Goal: Task Accomplishment & Management: Use online tool/utility

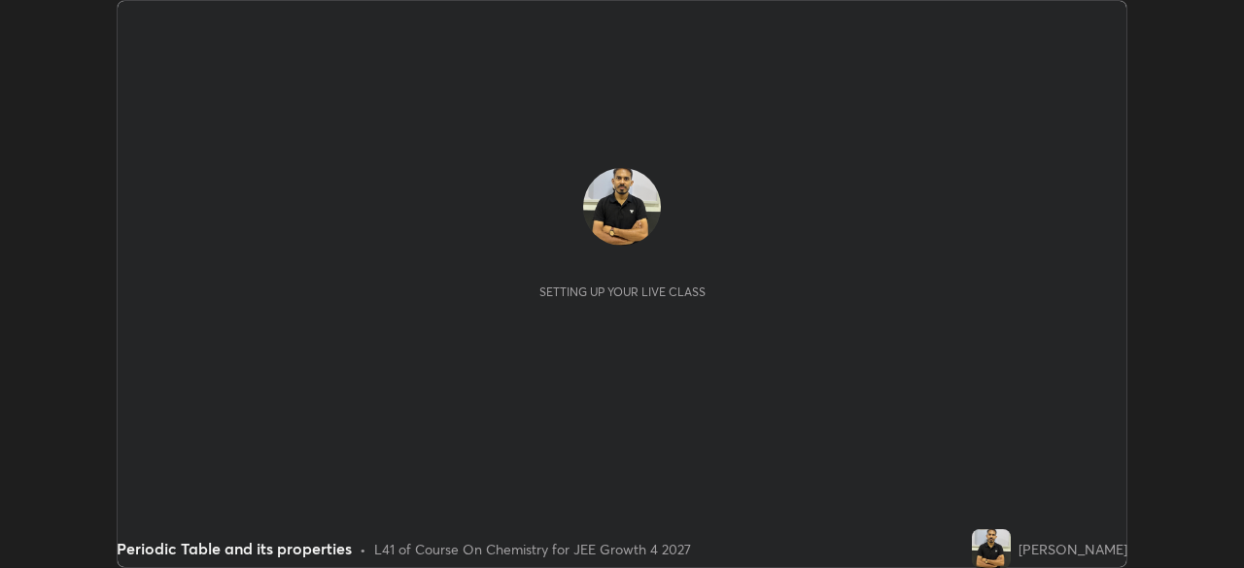
scroll to position [568, 1244]
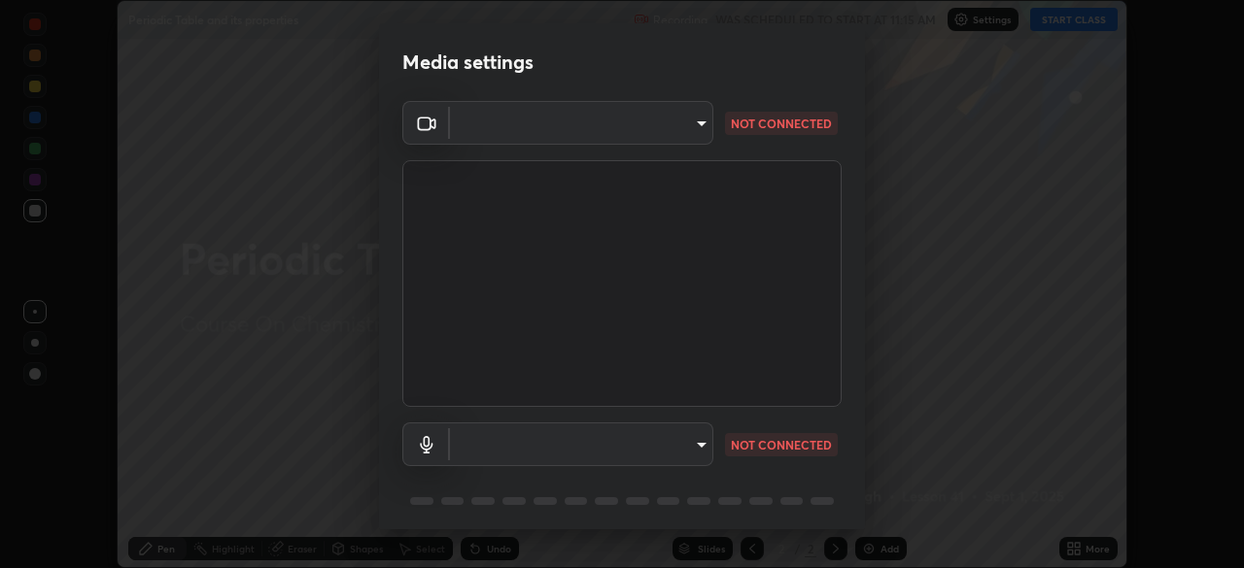
type input "f44939252cec670a7c81aafead478e6b9f15b20a1b8f1ae8dba2619045631b1c"
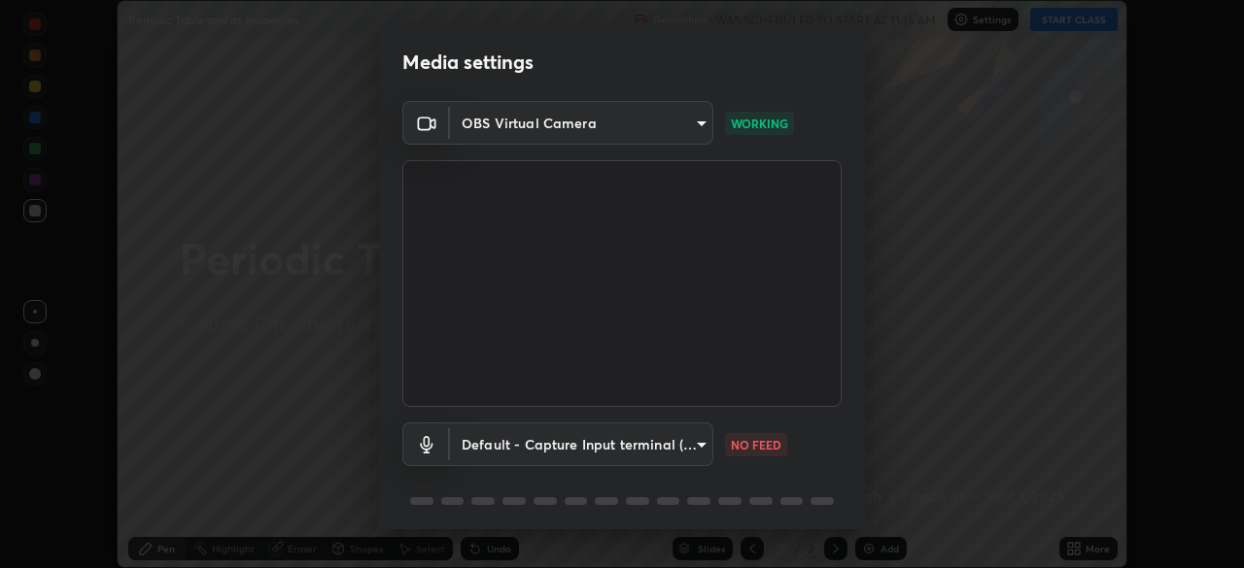
scroll to position [64, 0]
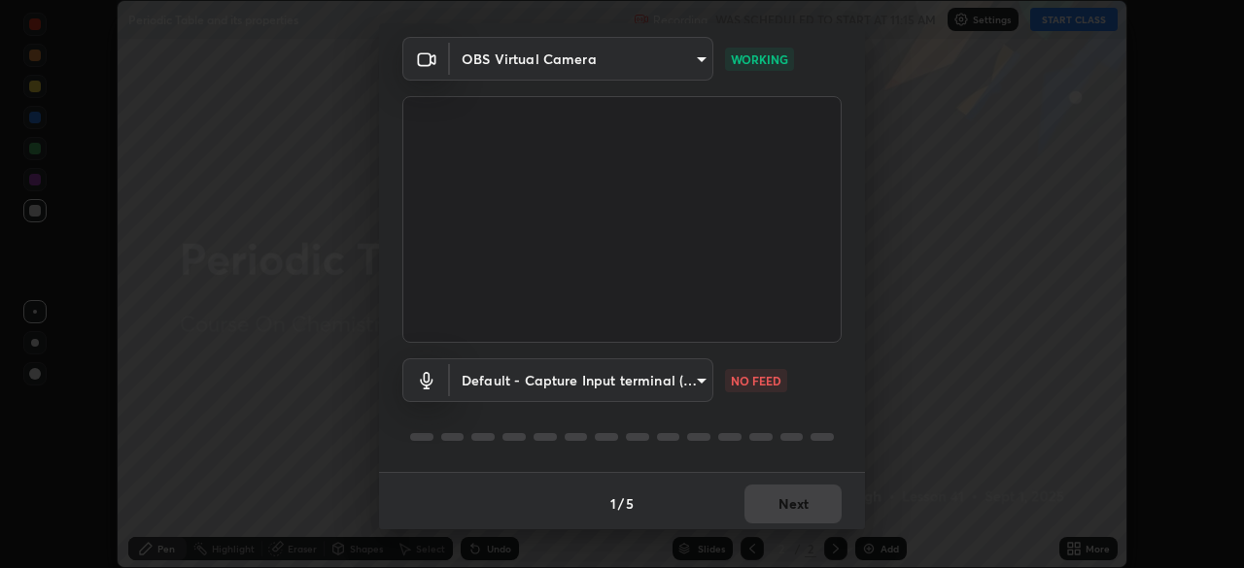
click at [671, 364] on body "Erase all Periodic Table and its properties Recording WAS SCHEDULED TO START AT…" at bounding box center [622, 284] width 1244 height 568
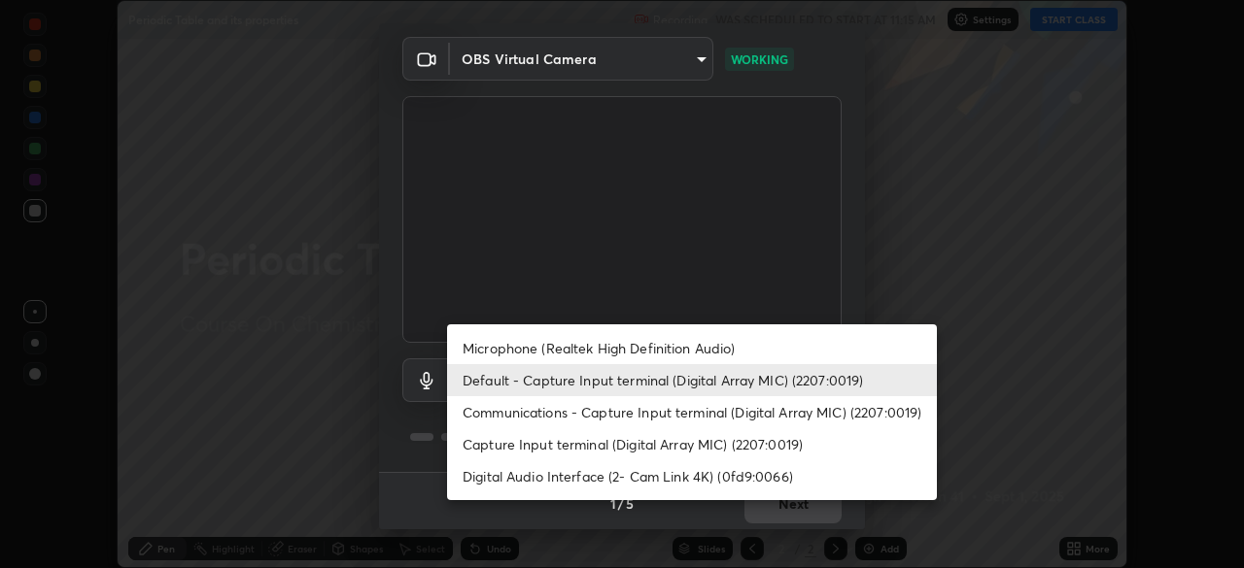
click at [695, 348] on li "Microphone (Realtek High Definition Audio)" at bounding box center [692, 348] width 490 height 32
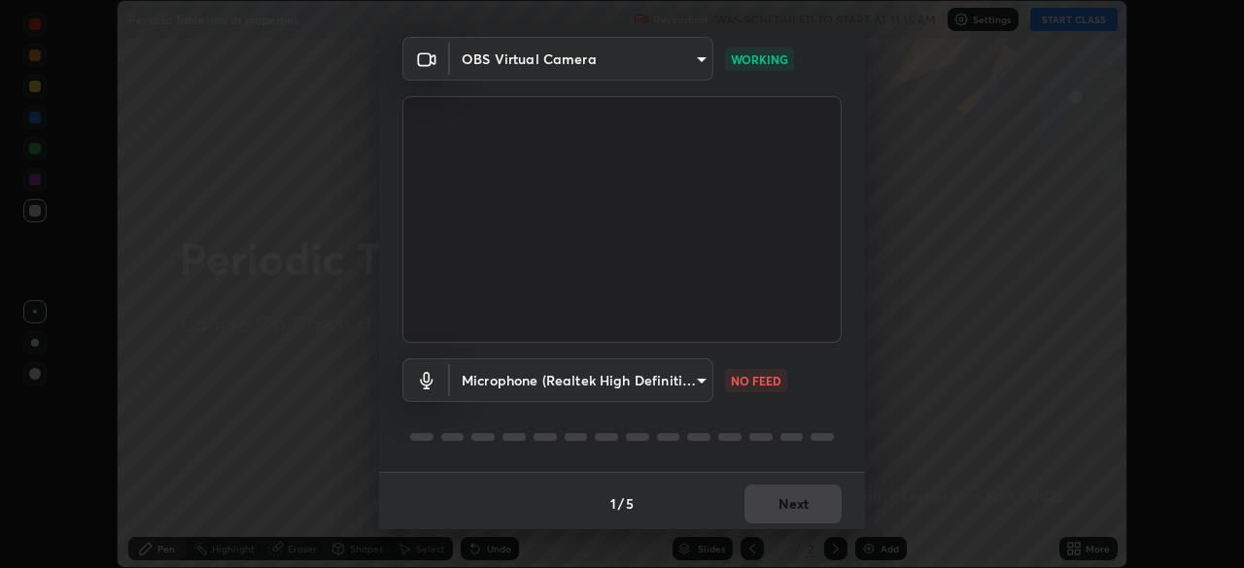
scroll to position [69, 0]
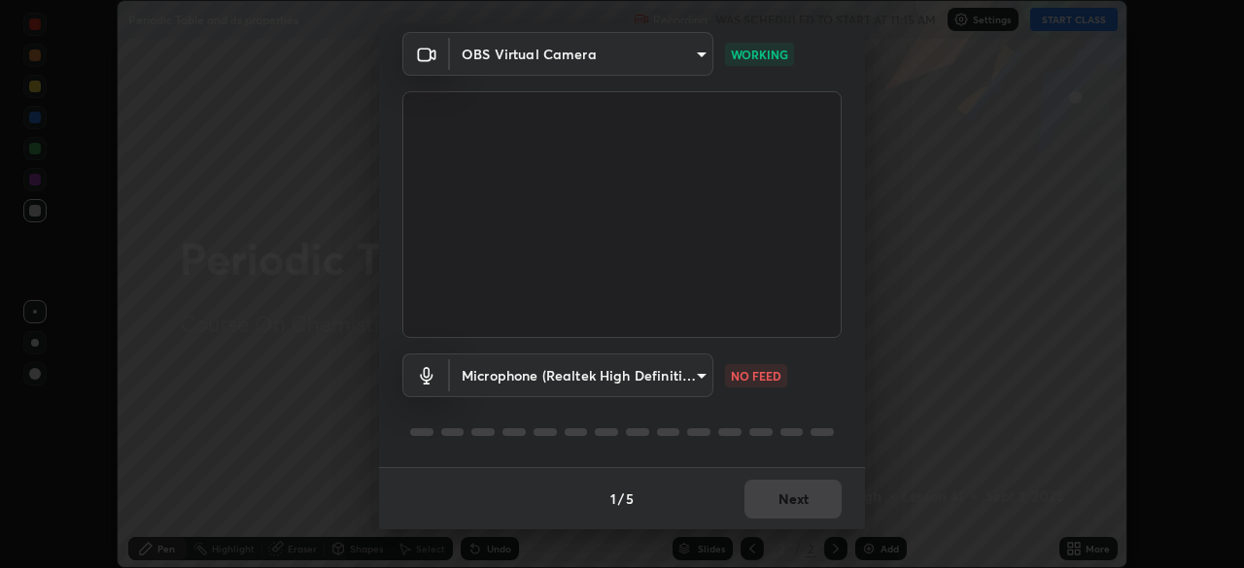
click at [490, 386] on body "Erase all Periodic Table and its properties Recording WAS SCHEDULED TO START AT…" at bounding box center [622, 284] width 1244 height 568
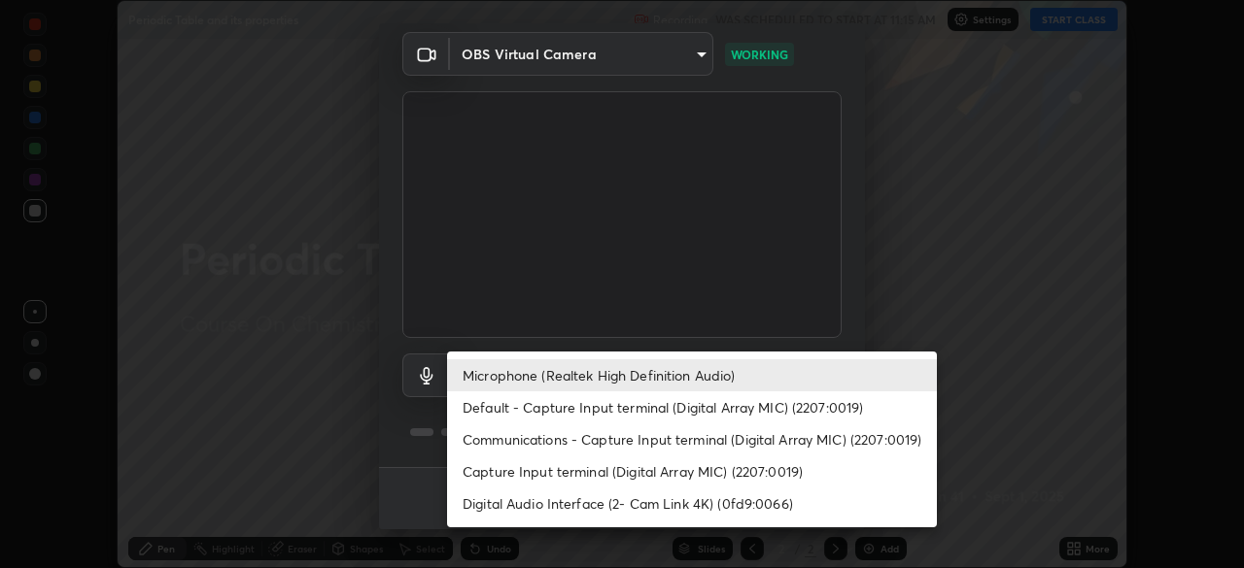
click at [535, 376] on li "Microphone (Realtek High Definition Audio)" at bounding box center [692, 376] width 490 height 32
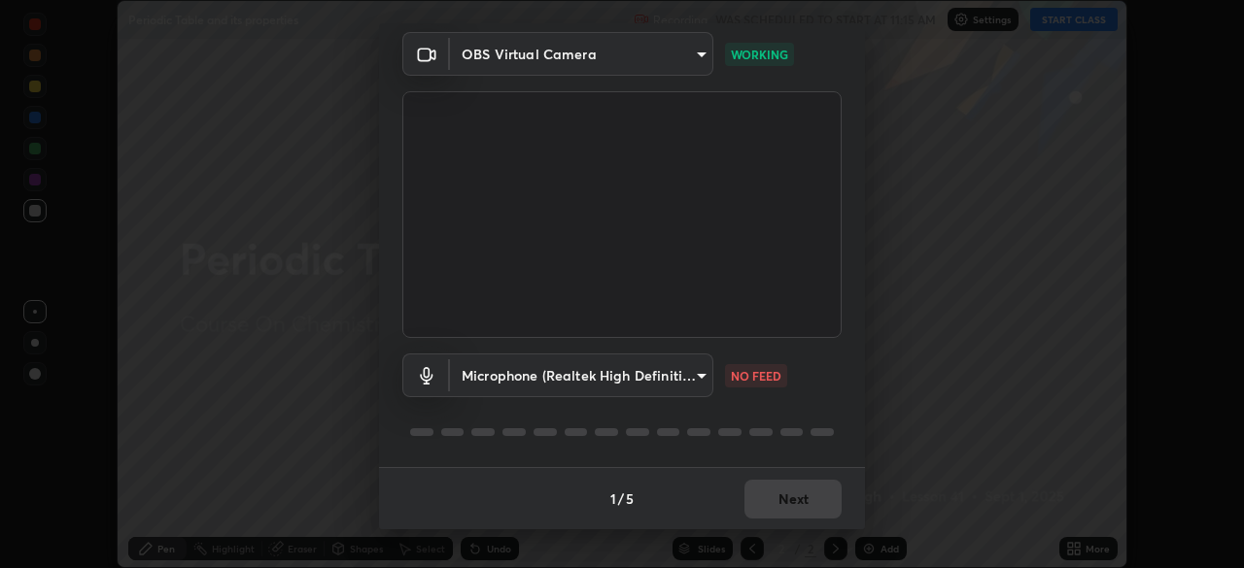
click at [690, 373] on body "Erase all Periodic Table and its properties Recording WAS SCHEDULED TO START AT…" at bounding box center [622, 284] width 1244 height 568
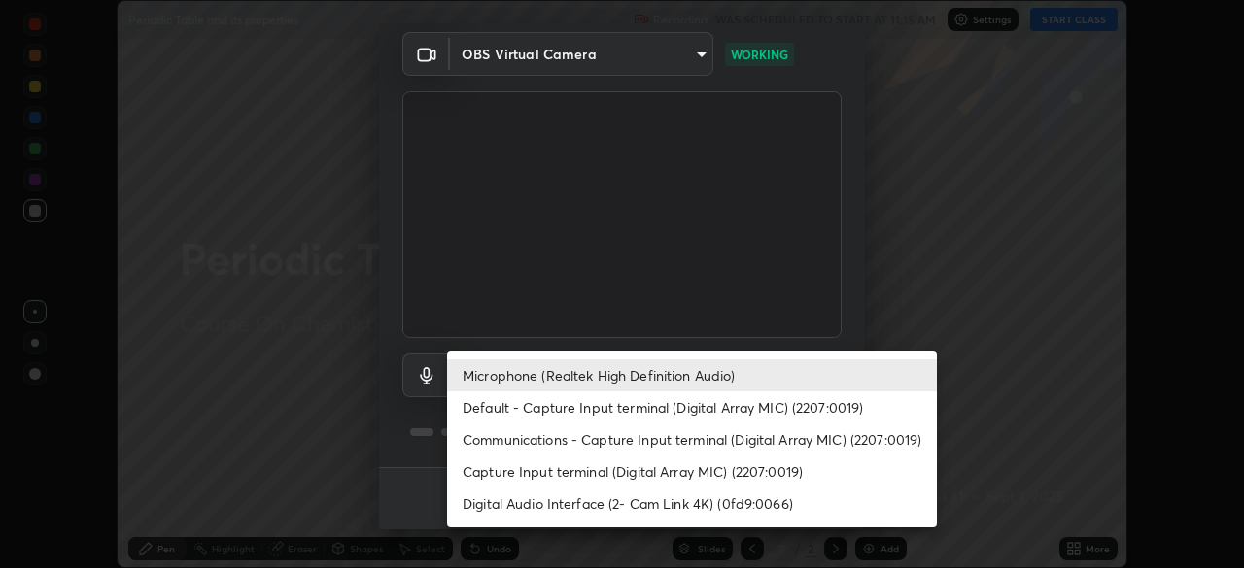
click at [702, 405] on li "Default - Capture Input terminal (Digital Array MIC) (2207:0019)" at bounding box center [692, 408] width 490 height 32
type input "default"
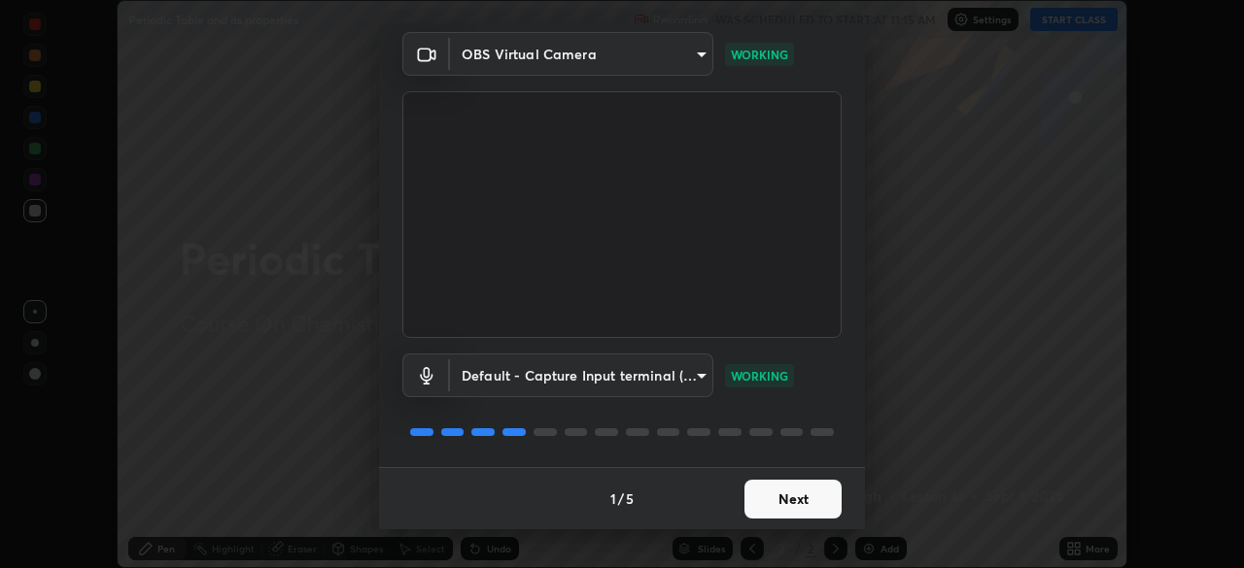
click at [812, 500] on button "Next" at bounding box center [792, 499] width 97 height 39
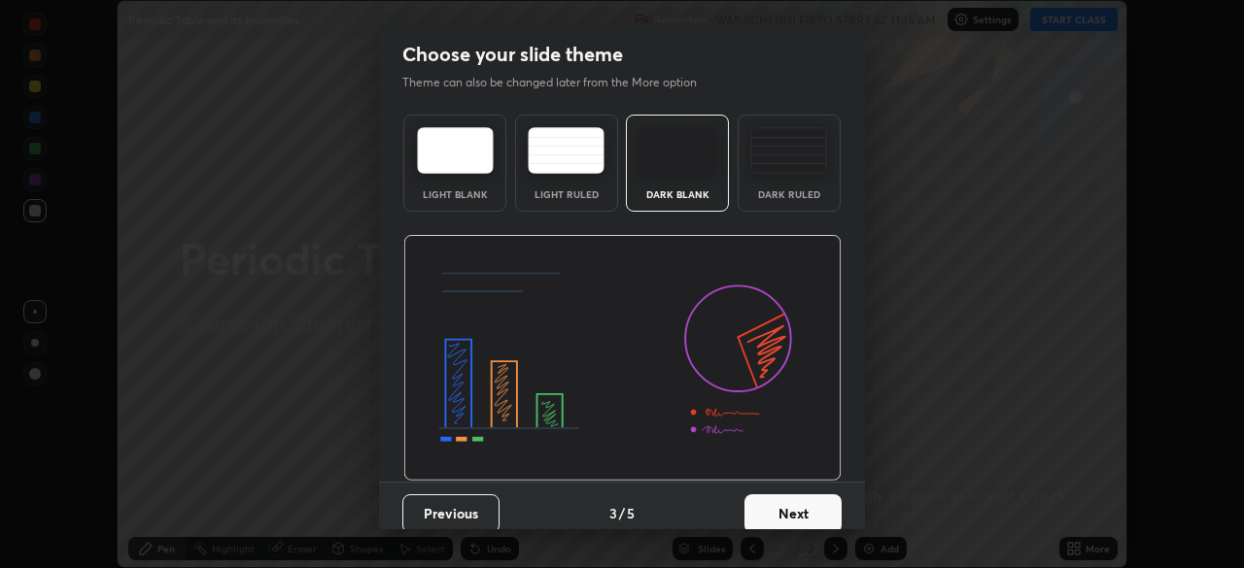
click at [825, 507] on button "Next" at bounding box center [792, 514] width 97 height 39
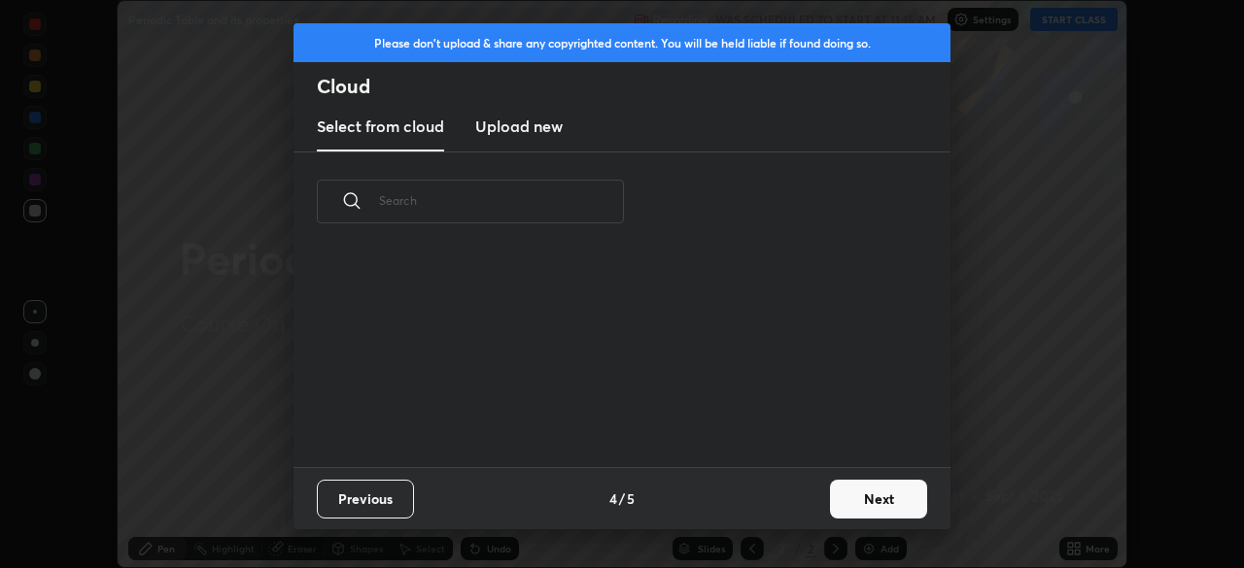
click at [874, 486] on button "Next" at bounding box center [878, 499] width 97 height 39
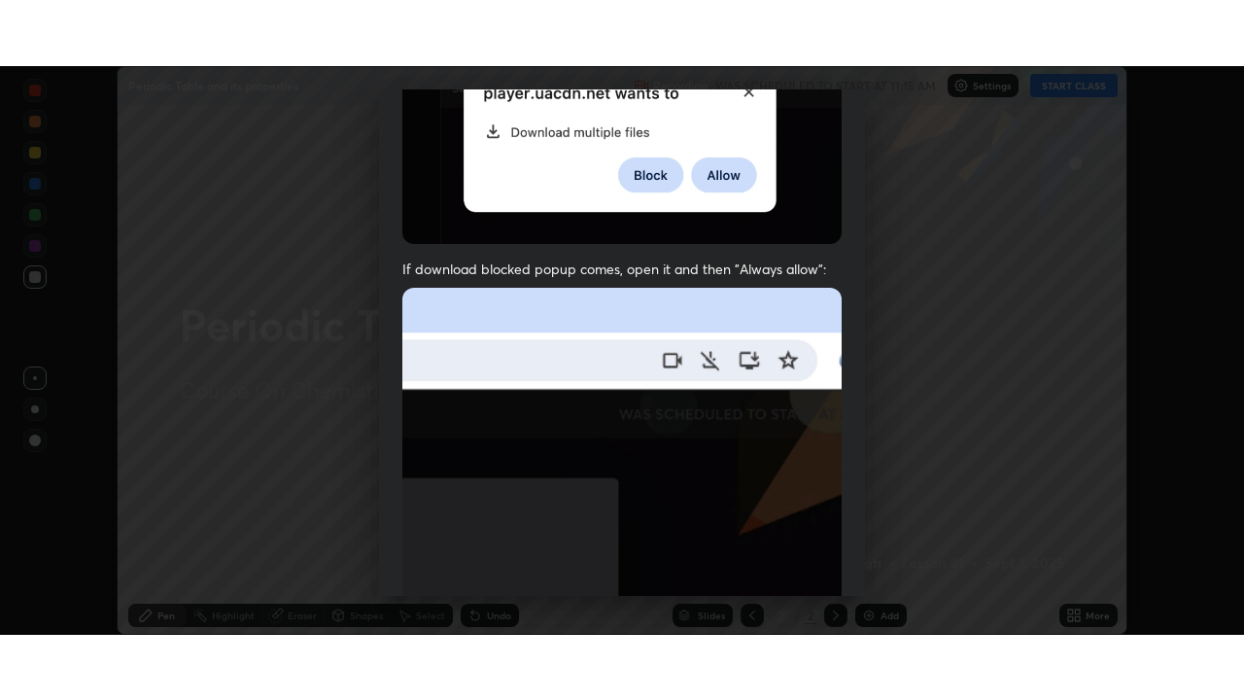
scroll to position [465, 0]
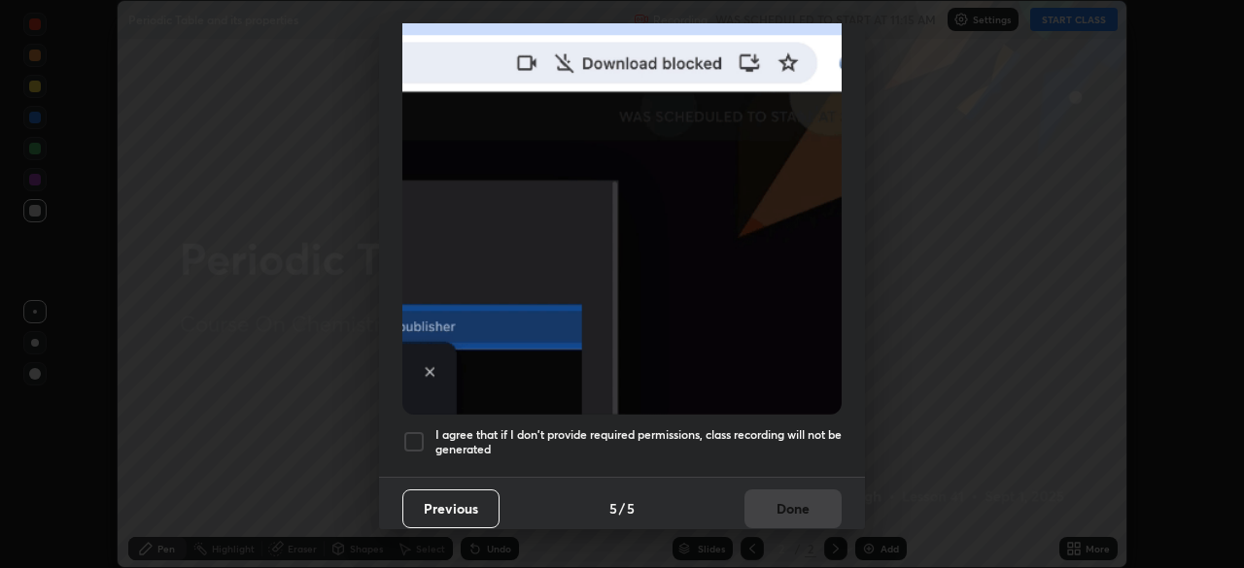
click at [421, 438] on div at bounding box center [413, 441] width 23 height 23
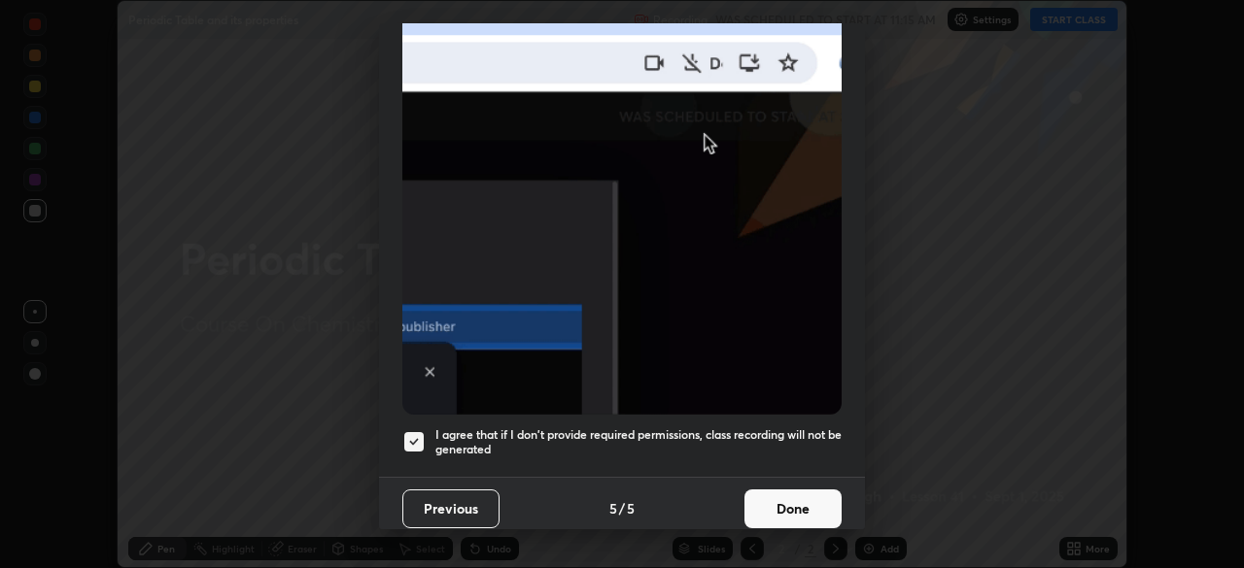
click at [807, 498] on button "Done" at bounding box center [792, 509] width 97 height 39
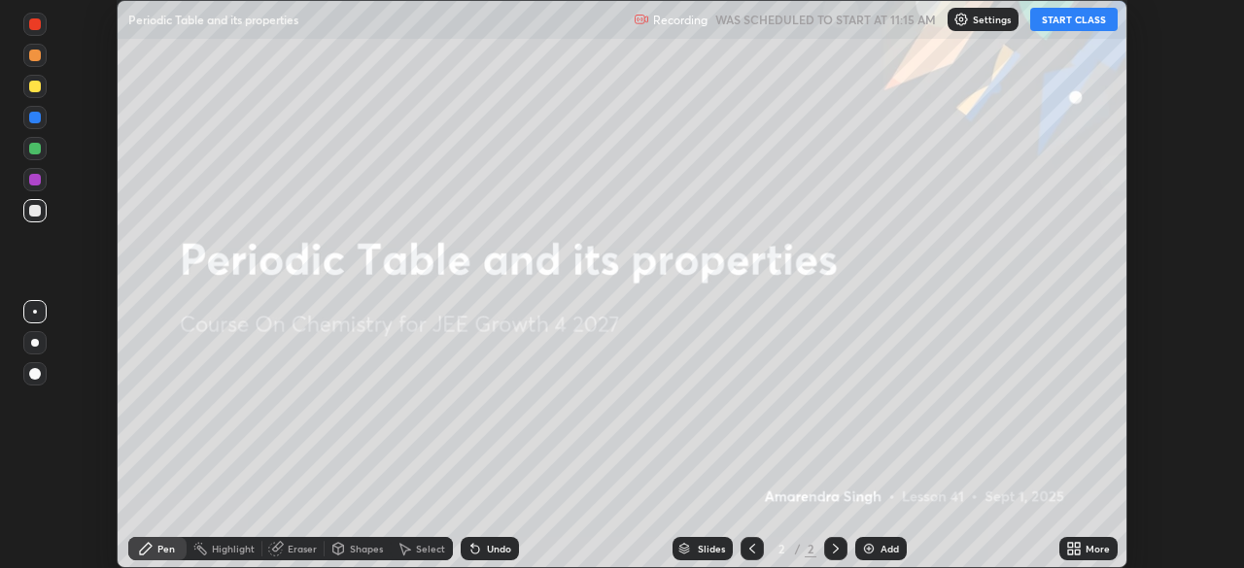
click at [1077, 545] on icon at bounding box center [1077, 545] width 5 height 5
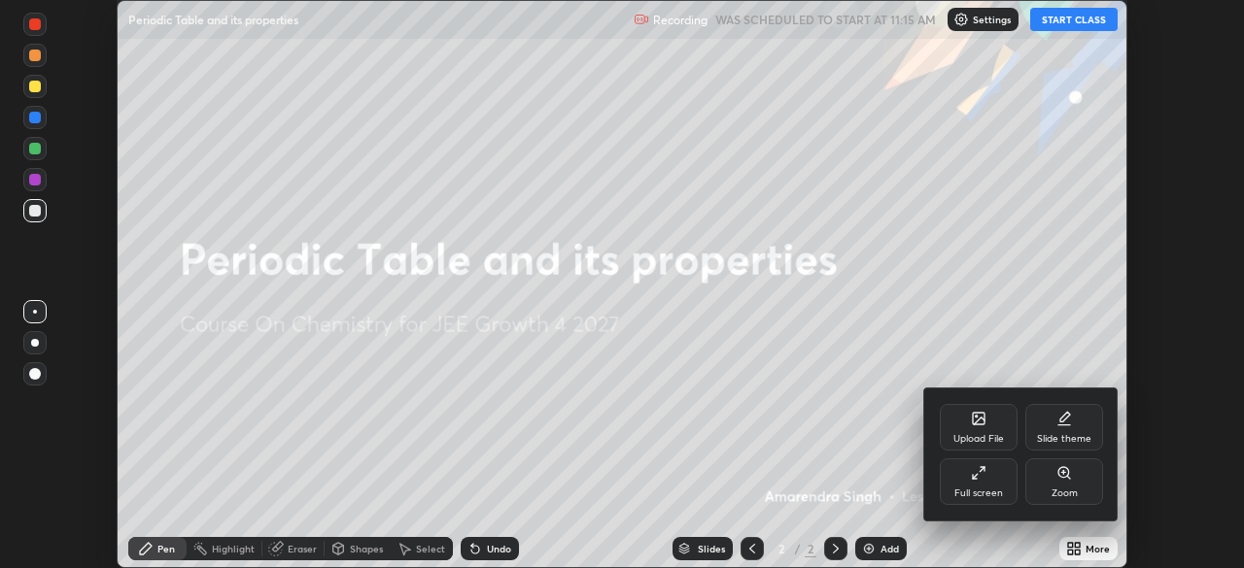
click at [986, 473] on div "Full screen" at bounding box center [979, 482] width 78 height 47
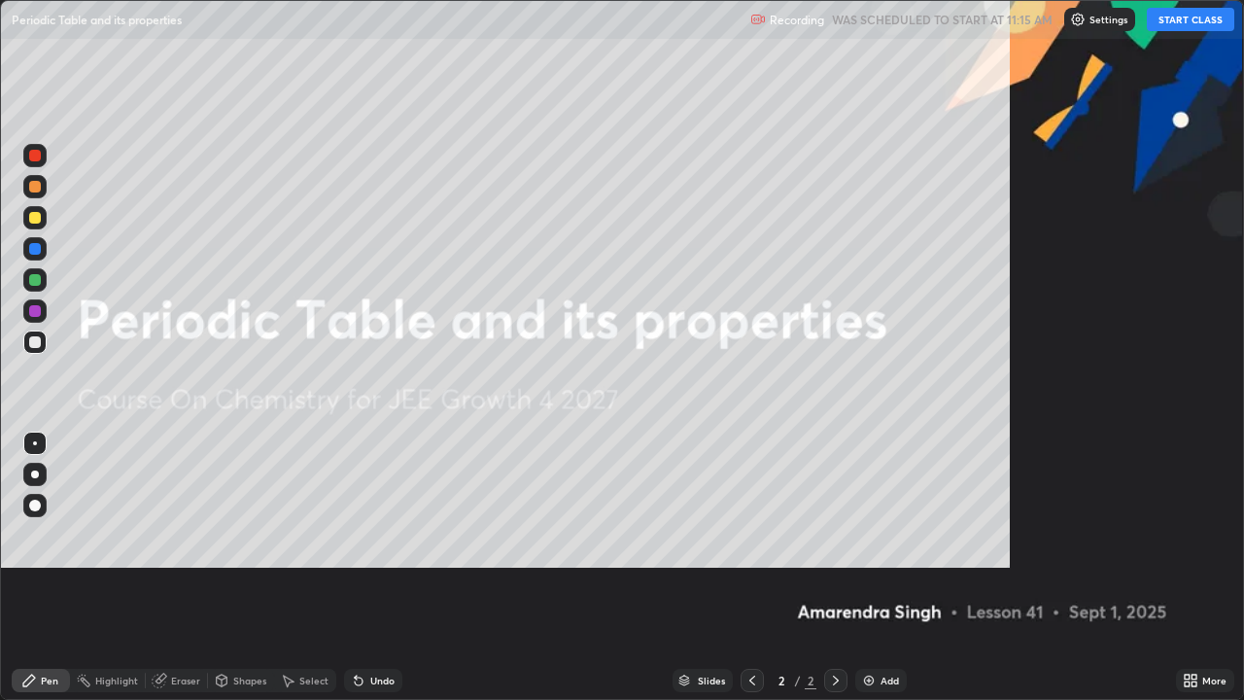
scroll to position [700, 1244]
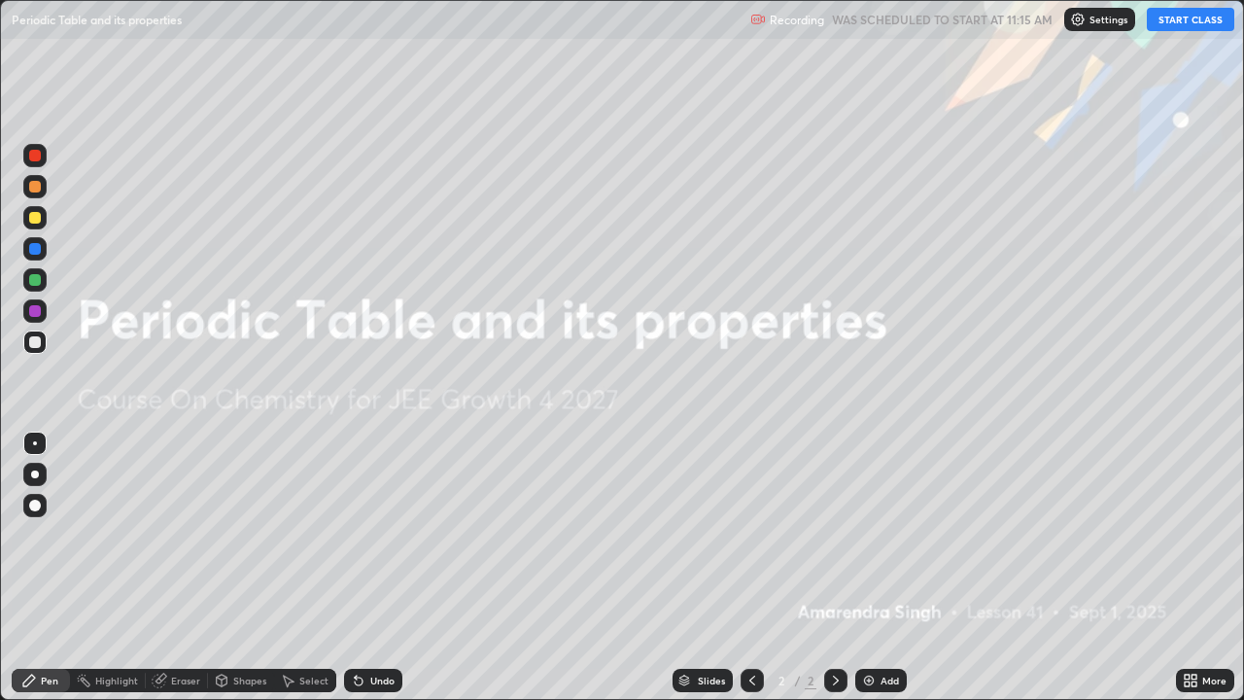
click at [1215, 22] on button "START CLASS" at bounding box center [1190, 19] width 87 height 23
click at [868, 567] on img at bounding box center [869, 680] width 16 height 16
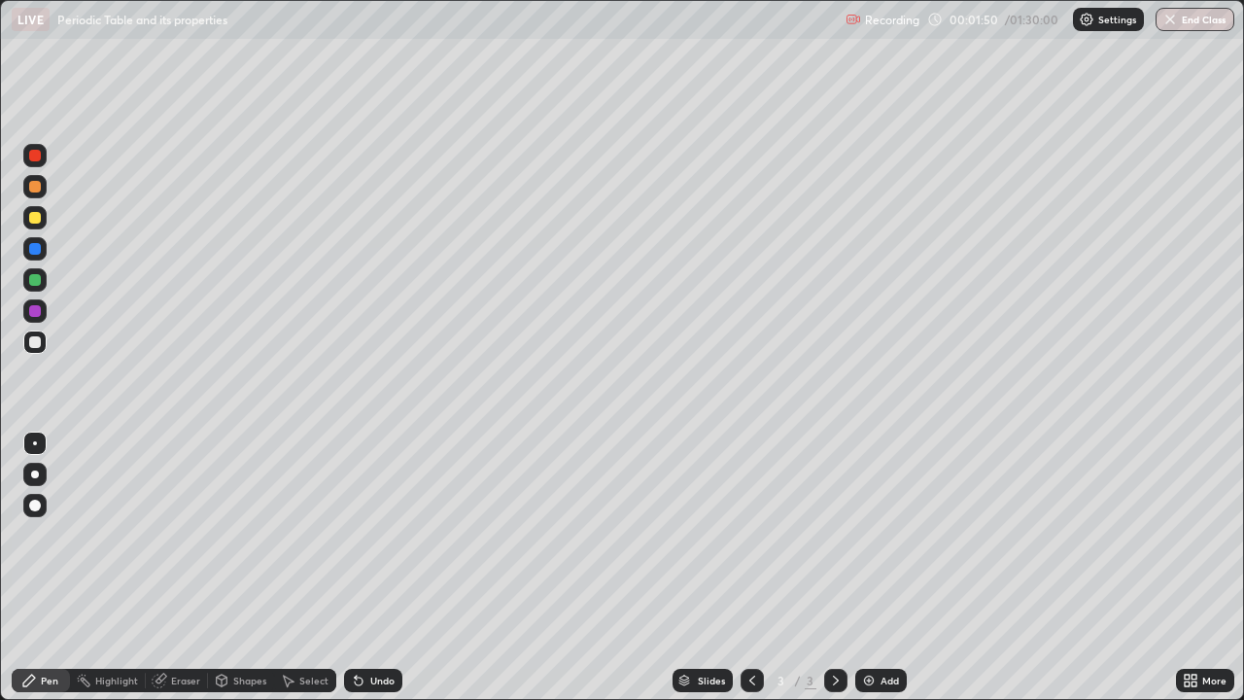
click at [38, 153] on div at bounding box center [35, 156] width 12 height 12
click at [27, 247] on div at bounding box center [34, 248] width 23 height 23
click at [30, 164] on div at bounding box center [34, 155] width 23 height 23
click at [27, 348] on div at bounding box center [34, 341] width 23 height 23
click at [875, 567] on div "Add" at bounding box center [881, 680] width 52 height 23
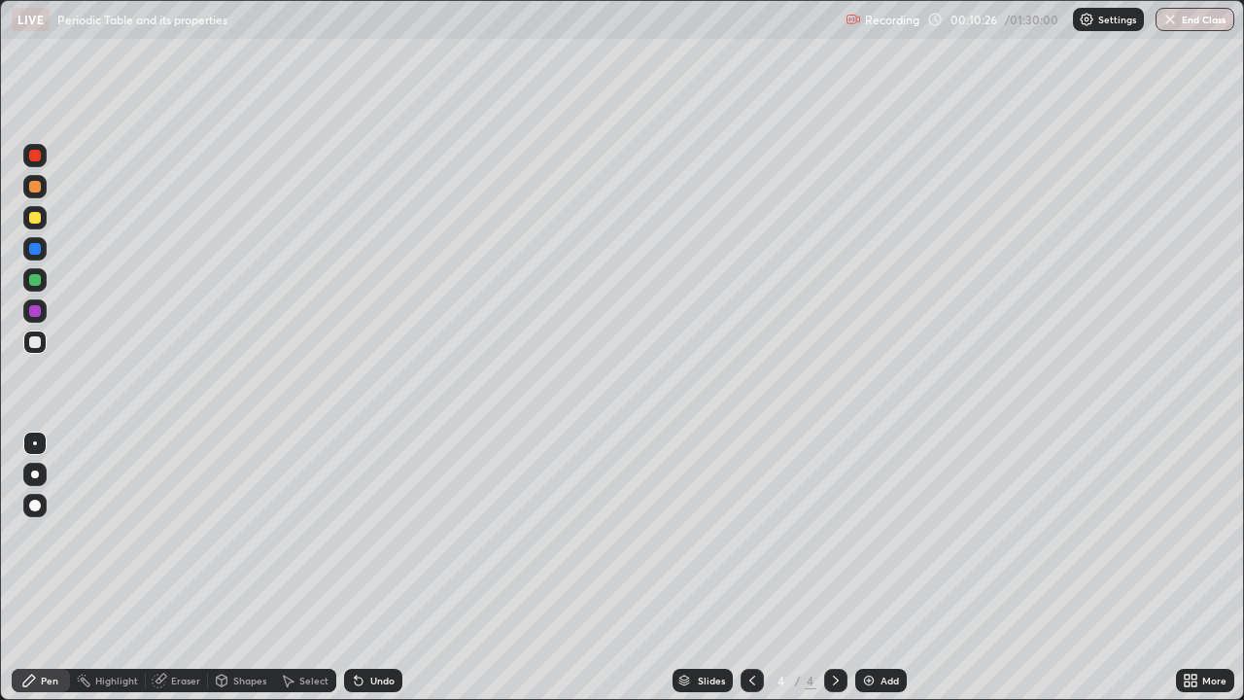
click at [35, 162] on div at bounding box center [34, 155] width 23 height 23
click at [758, 567] on div at bounding box center [751, 680] width 23 height 23
click at [835, 567] on icon at bounding box center [836, 680] width 6 height 10
click at [36, 280] on div at bounding box center [35, 280] width 12 height 12
click at [27, 247] on div at bounding box center [34, 248] width 23 height 23
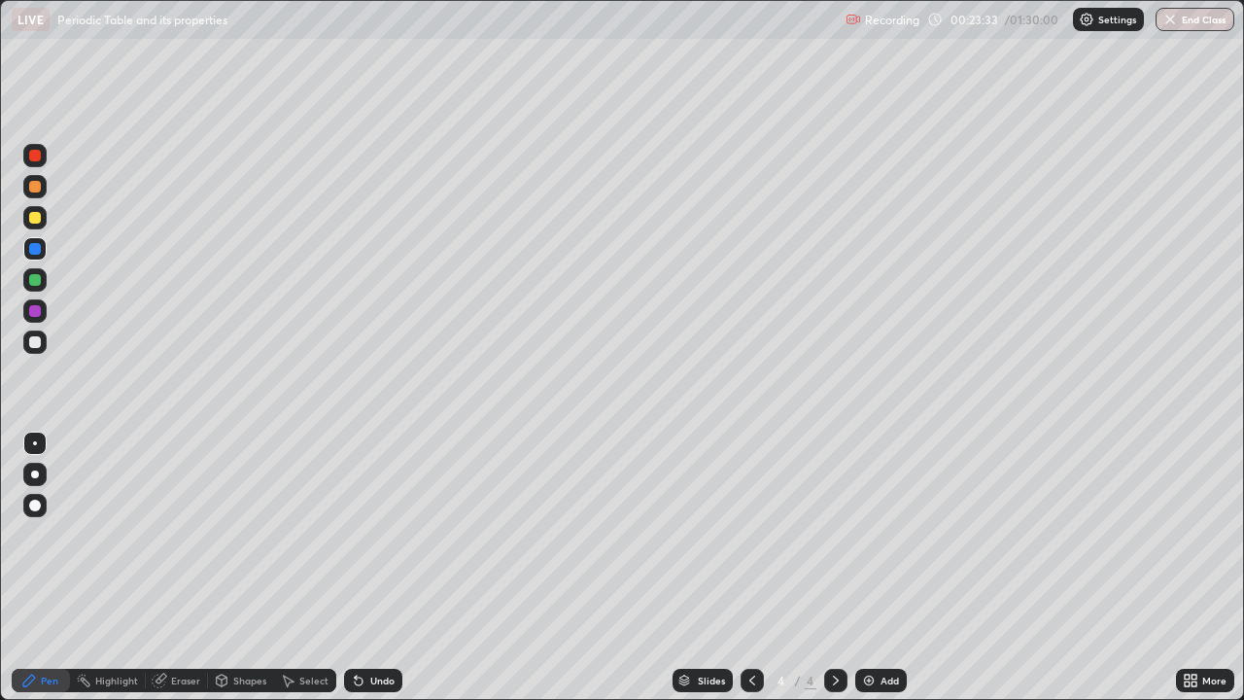
click at [36, 222] on div at bounding box center [35, 218] width 12 height 12
click at [25, 226] on div at bounding box center [34, 217] width 23 height 23
click at [29, 249] on div at bounding box center [35, 249] width 12 height 12
click at [33, 225] on div at bounding box center [34, 217] width 23 height 23
click at [370, 567] on div "Undo" at bounding box center [373, 680] width 58 height 23
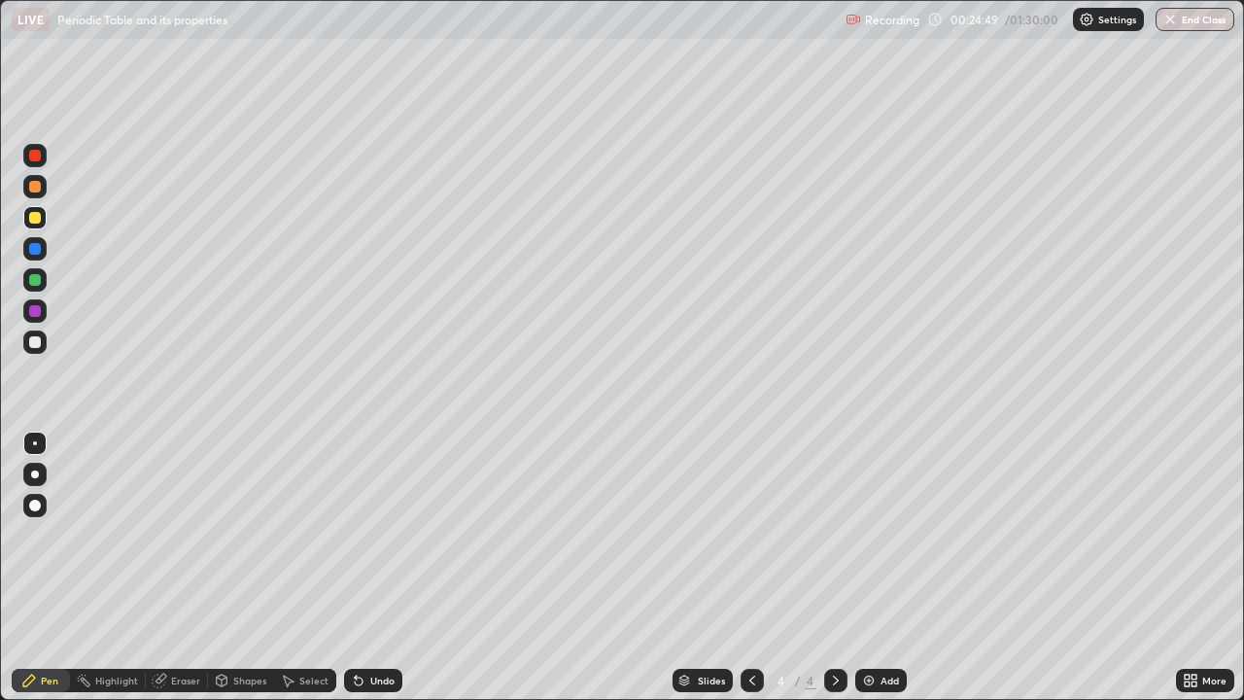
click at [359, 567] on icon at bounding box center [359, 681] width 8 height 8
click at [29, 226] on div at bounding box center [34, 217] width 23 height 23
click at [26, 189] on div at bounding box center [34, 186] width 23 height 23
click at [375, 567] on div "Undo" at bounding box center [373, 680] width 58 height 23
click at [35, 281] on div at bounding box center [35, 280] width 12 height 12
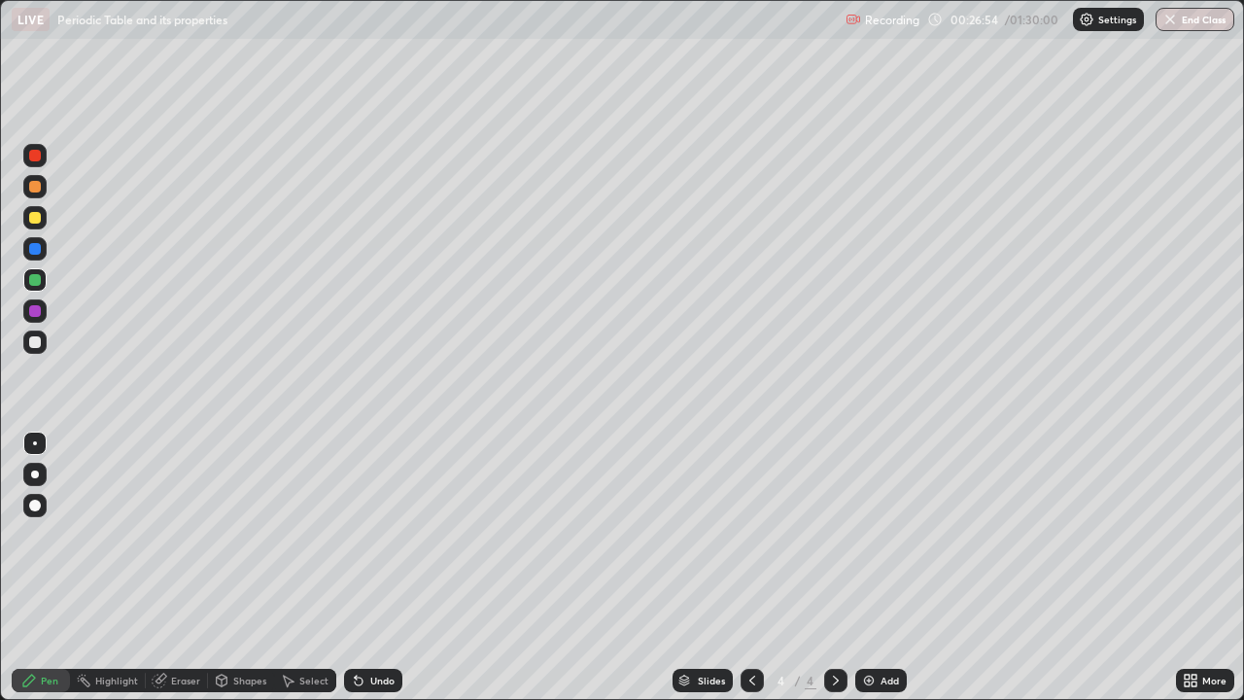
click at [165, 567] on icon at bounding box center [160, 680] width 16 height 16
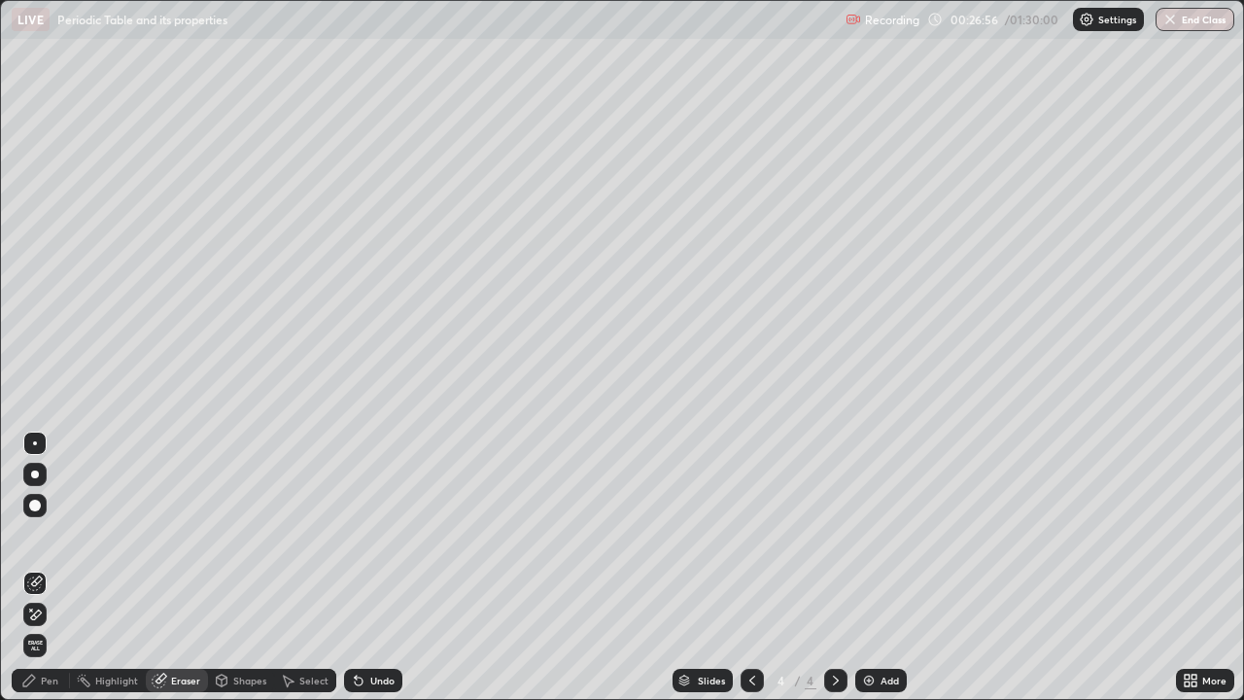
click at [39, 567] on div "Pen" at bounding box center [41, 680] width 58 height 23
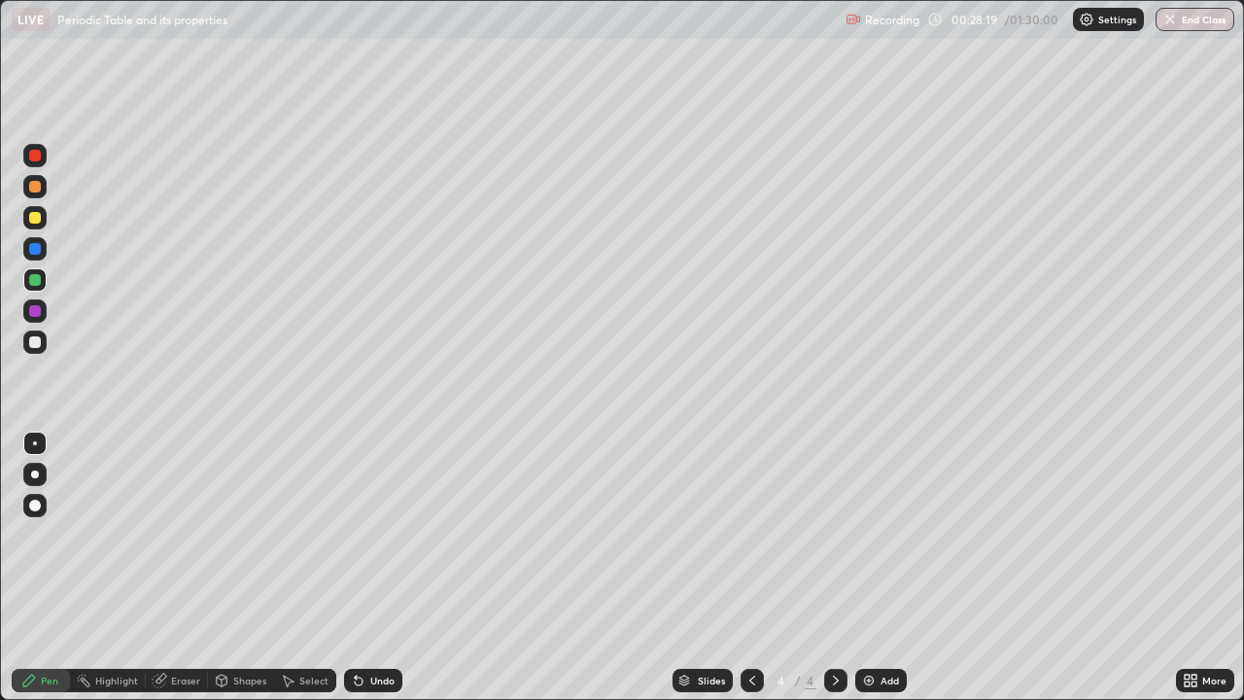
click at [178, 567] on div "Eraser" at bounding box center [185, 680] width 29 height 10
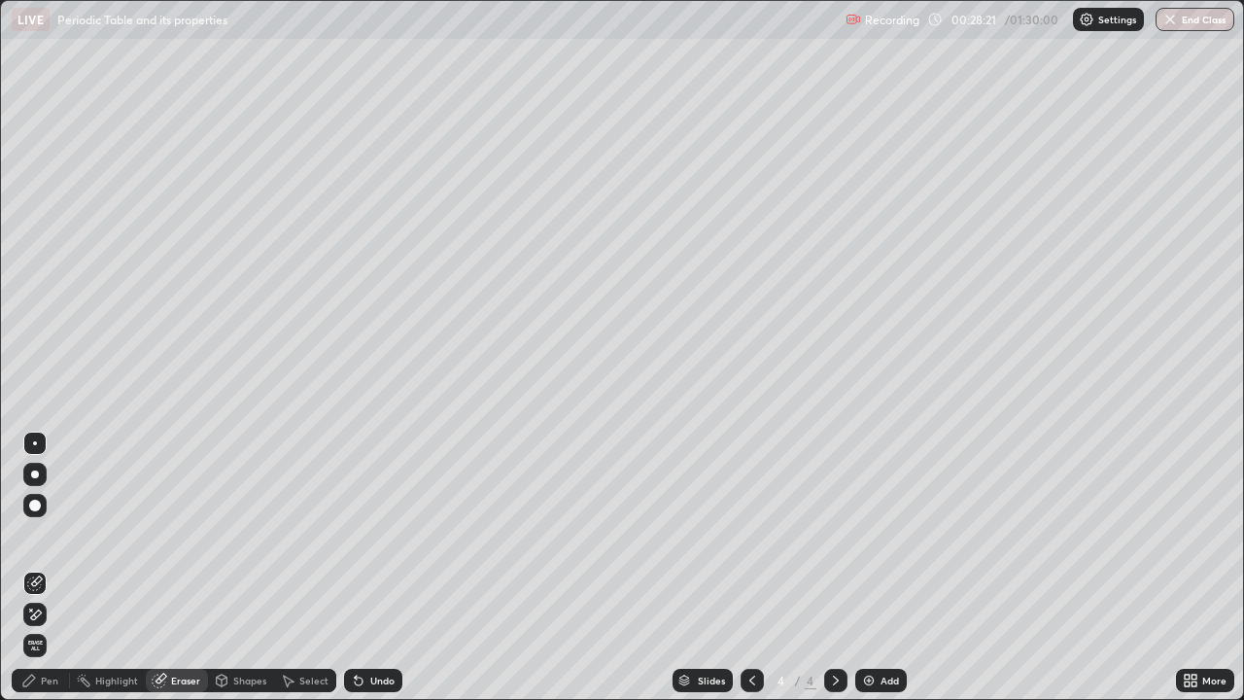
click at [19, 567] on div "Pen" at bounding box center [41, 680] width 58 height 23
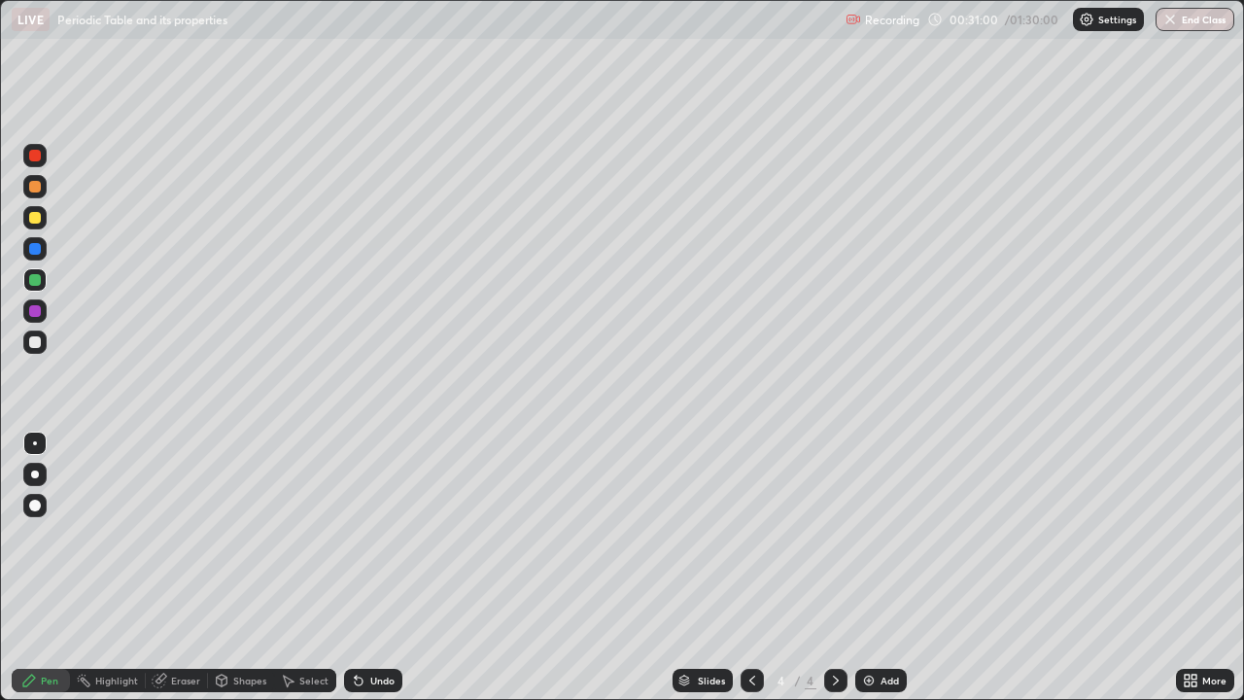
click at [861, 567] on img at bounding box center [869, 680] width 16 height 16
click at [26, 148] on div at bounding box center [34, 155] width 23 height 23
click at [31, 160] on div at bounding box center [35, 156] width 12 height 12
click at [30, 257] on div at bounding box center [34, 248] width 23 height 23
click at [35, 343] on div at bounding box center [35, 342] width 12 height 12
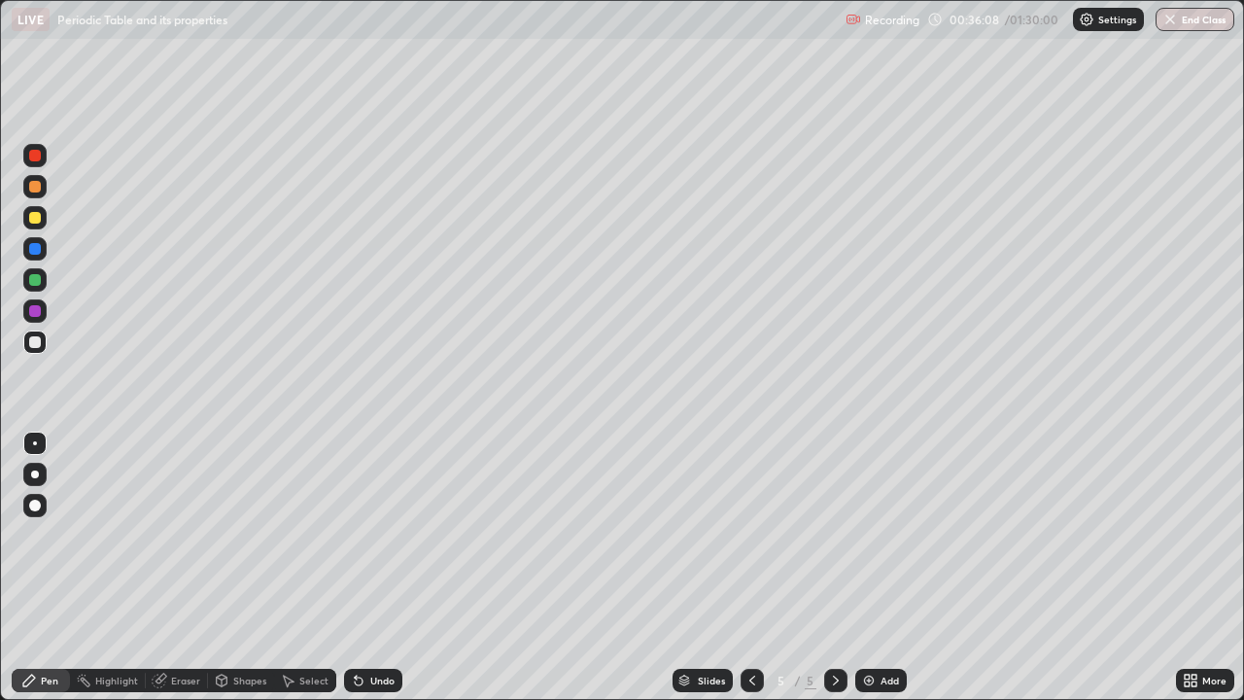
click at [35, 227] on div at bounding box center [34, 217] width 23 height 23
click at [380, 567] on div "Undo" at bounding box center [382, 680] width 24 height 10
click at [372, 567] on div "Undo" at bounding box center [382, 680] width 24 height 10
click at [377, 567] on div "Undo" at bounding box center [382, 680] width 24 height 10
click at [378, 567] on div "Undo" at bounding box center [382, 680] width 24 height 10
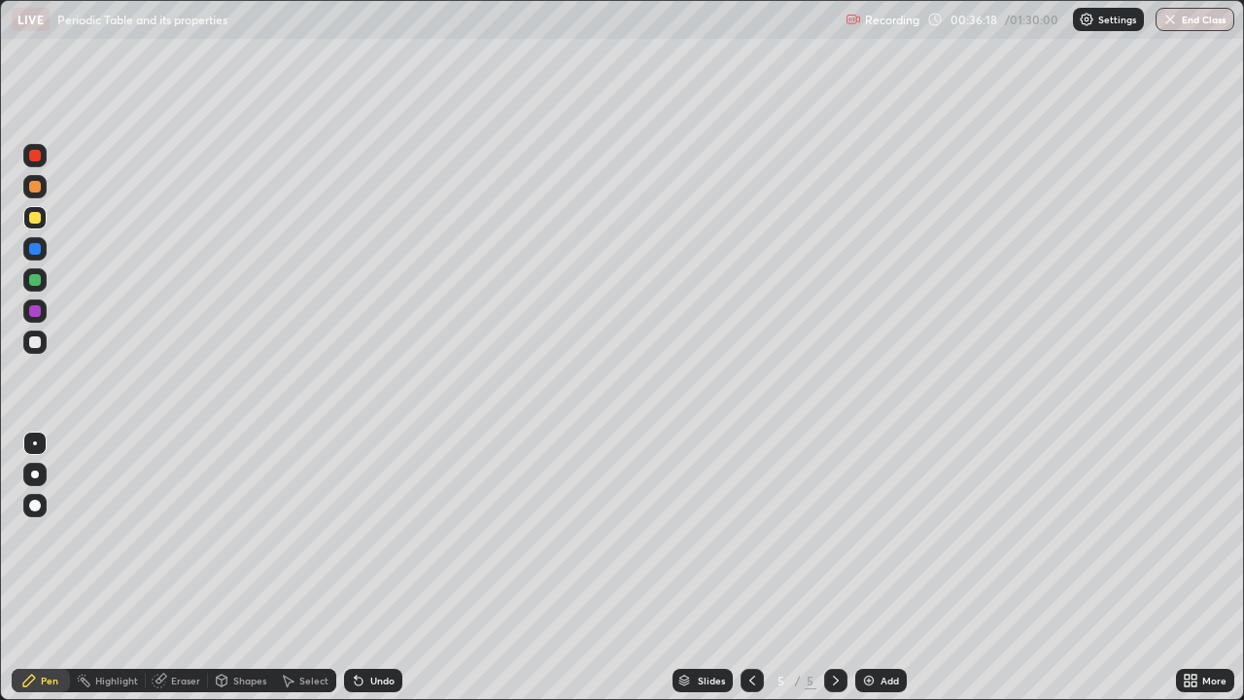
click at [384, 567] on div "Undo" at bounding box center [382, 680] width 24 height 10
click at [25, 307] on div at bounding box center [34, 310] width 23 height 23
click at [24, 257] on div at bounding box center [34, 248] width 23 height 23
click at [870, 567] on img at bounding box center [869, 680] width 16 height 16
click at [26, 339] on div at bounding box center [34, 341] width 23 height 23
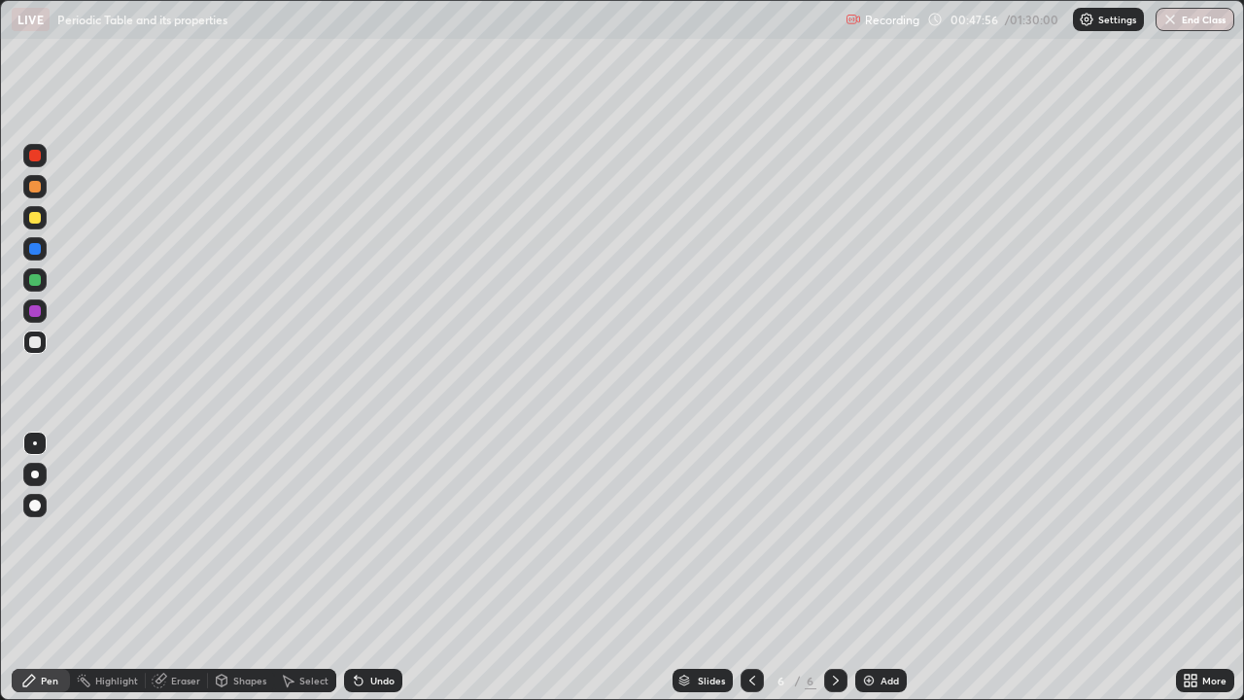
click at [882, 567] on div "Add" at bounding box center [889, 680] width 18 height 10
click at [34, 155] on div at bounding box center [35, 156] width 12 height 12
click at [39, 346] on div at bounding box center [35, 342] width 12 height 12
click at [34, 225] on div at bounding box center [34, 217] width 23 height 23
click at [337, 567] on div "Undo" at bounding box center [369, 680] width 66 height 39
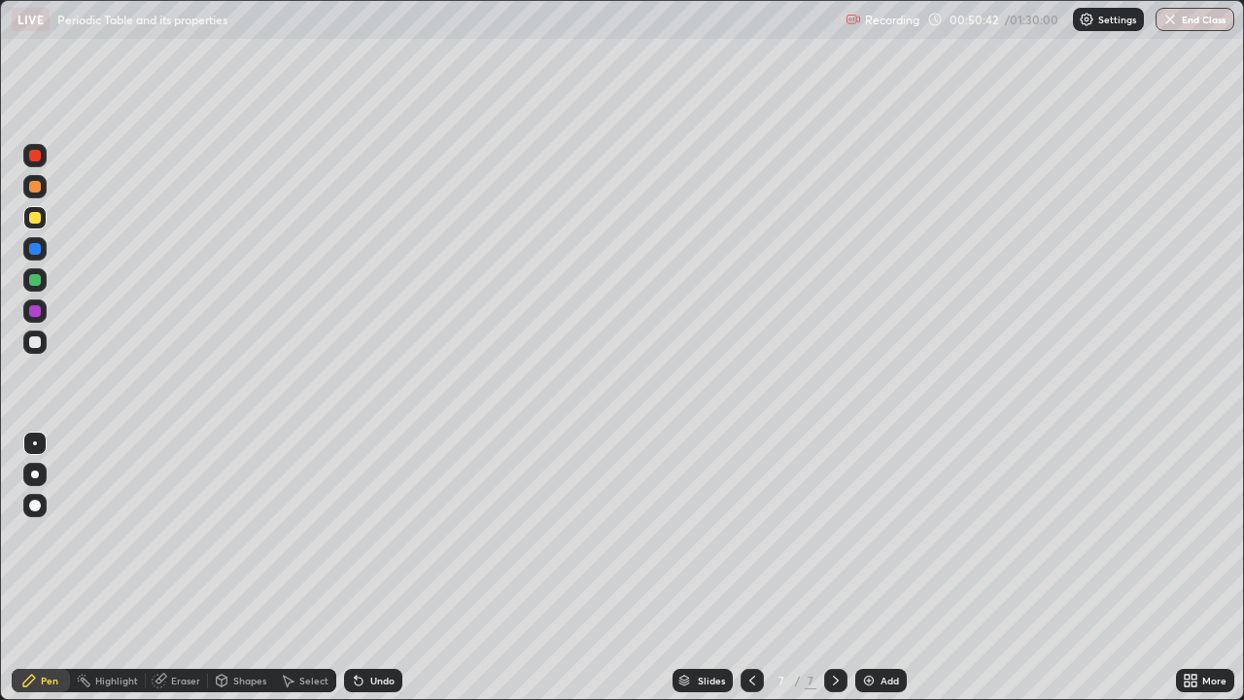
click at [44, 341] on div at bounding box center [34, 341] width 23 height 23
click at [868, 567] on div "Add" at bounding box center [881, 680] width 52 height 23
click at [32, 157] on div at bounding box center [35, 156] width 12 height 12
click at [35, 219] on div at bounding box center [35, 218] width 12 height 12
click at [379, 567] on div "Undo" at bounding box center [373, 680] width 58 height 23
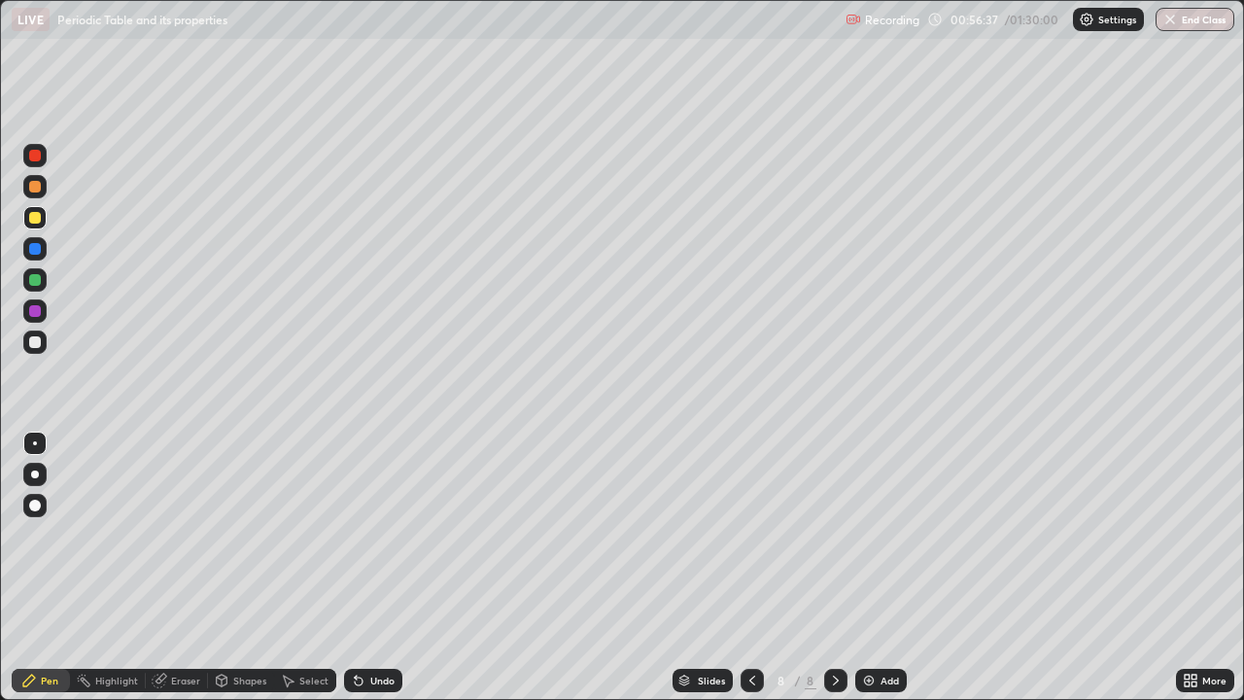
click at [386, 567] on div "Undo" at bounding box center [373, 680] width 58 height 23
click at [391, 567] on div "Undo" at bounding box center [373, 680] width 58 height 23
click at [37, 339] on div at bounding box center [35, 342] width 12 height 12
click at [38, 222] on div at bounding box center [35, 218] width 12 height 12
click at [27, 349] on div at bounding box center [34, 341] width 23 height 23
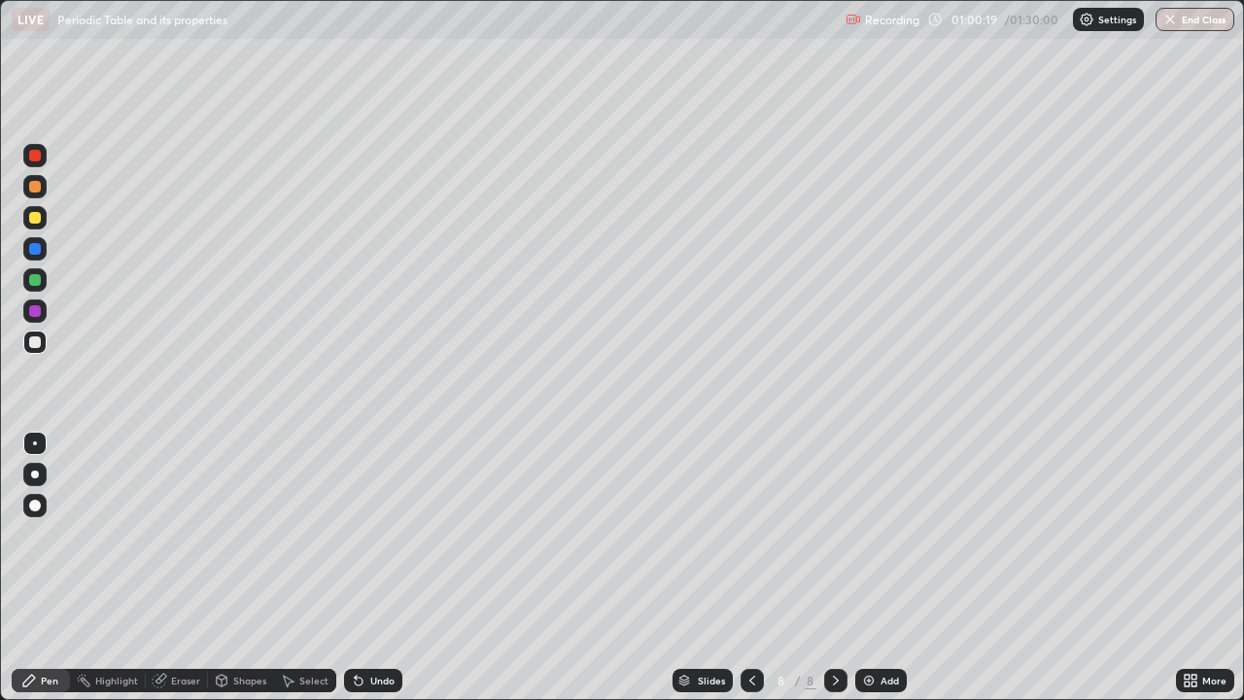
click at [24, 287] on div at bounding box center [34, 279] width 23 height 23
click at [881, 567] on div "Add" at bounding box center [889, 680] width 18 height 10
click at [39, 163] on div at bounding box center [34, 155] width 23 height 23
click at [25, 221] on div at bounding box center [34, 217] width 23 height 23
click at [33, 340] on div at bounding box center [35, 342] width 12 height 12
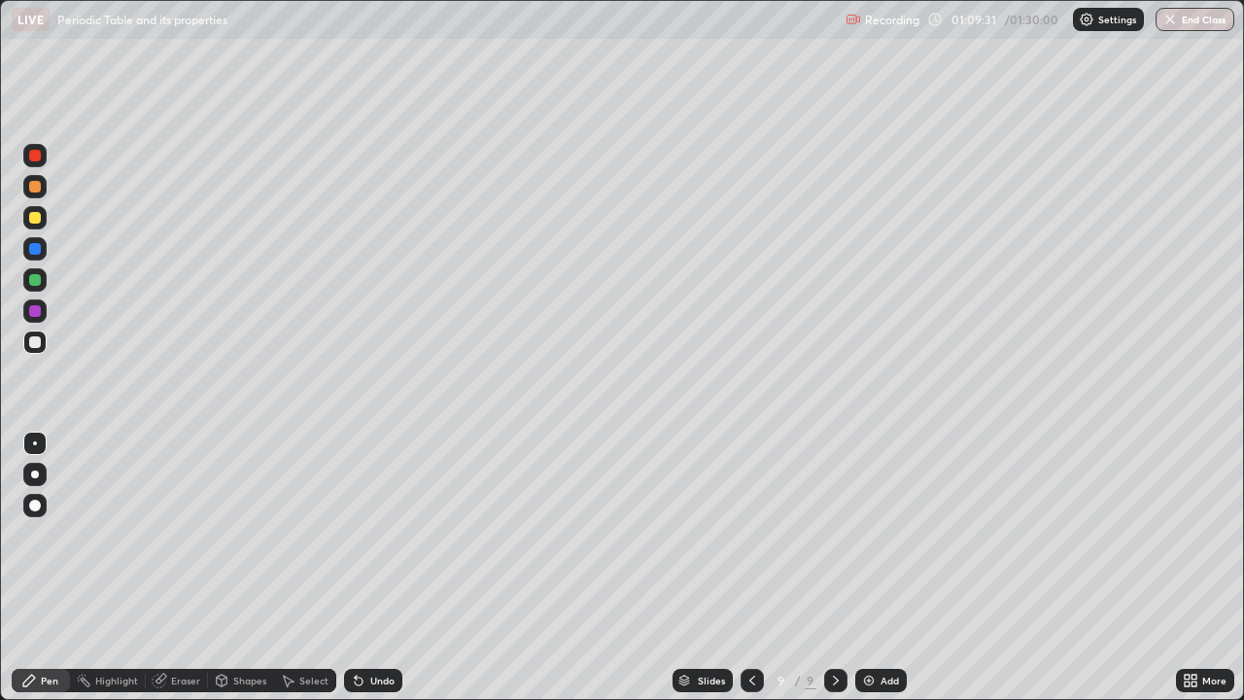
click at [27, 305] on div at bounding box center [34, 310] width 23 height 23
click at [37, 336] on div at bounding box center [35, 342] width 12 height 12
click at [26, 220] on div at bounding box center [34, 217] width 23 height 23
click at [40, 336] on div at bounding box center [34, 341] width 23 height 23
click at [27, 277] on div at bounding box center [34, 279] width 23 height 23
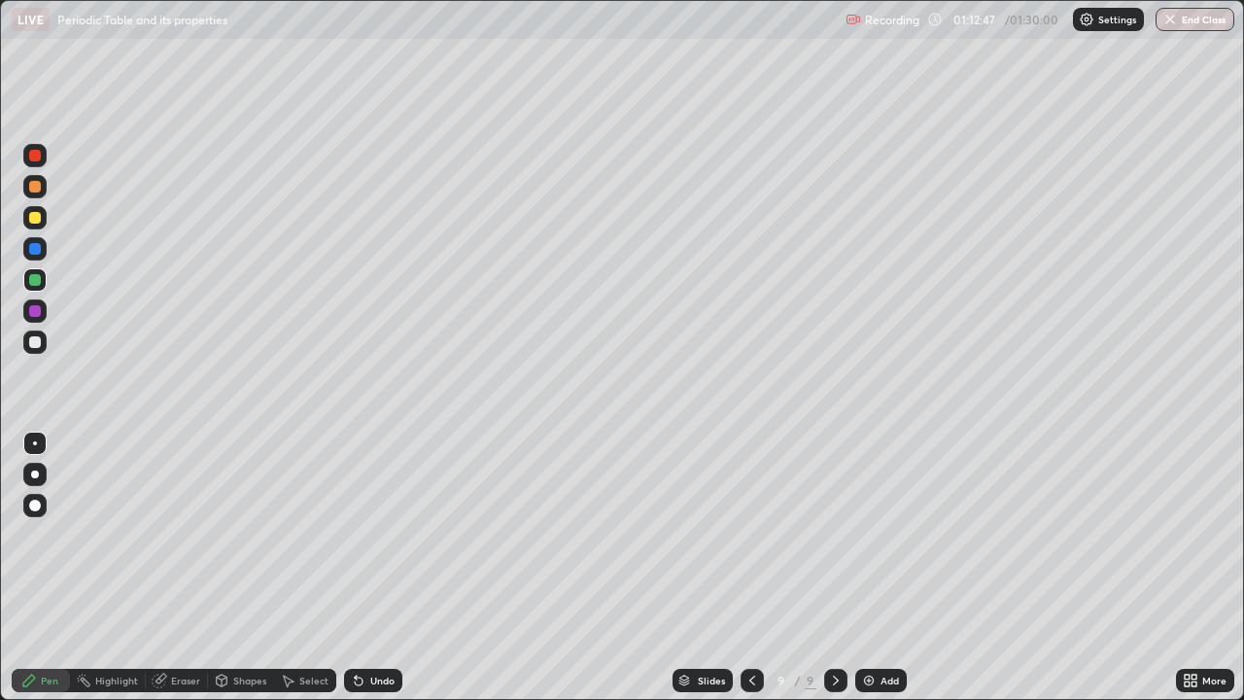
click at [35, 156] on div at bounding box center [35, 156] width 12 height 12
click at [32, 209] on div at bounding box center [34, 217] width 23 height 23
click at [25, 195] on div at bounding box center [34, 186] width 23 height 23
click at [37, 347] on div at bounding box center [35, 342] width 12 height 12
click at [43, 312] on div at bounding box center [34, 310] width 23 height 23
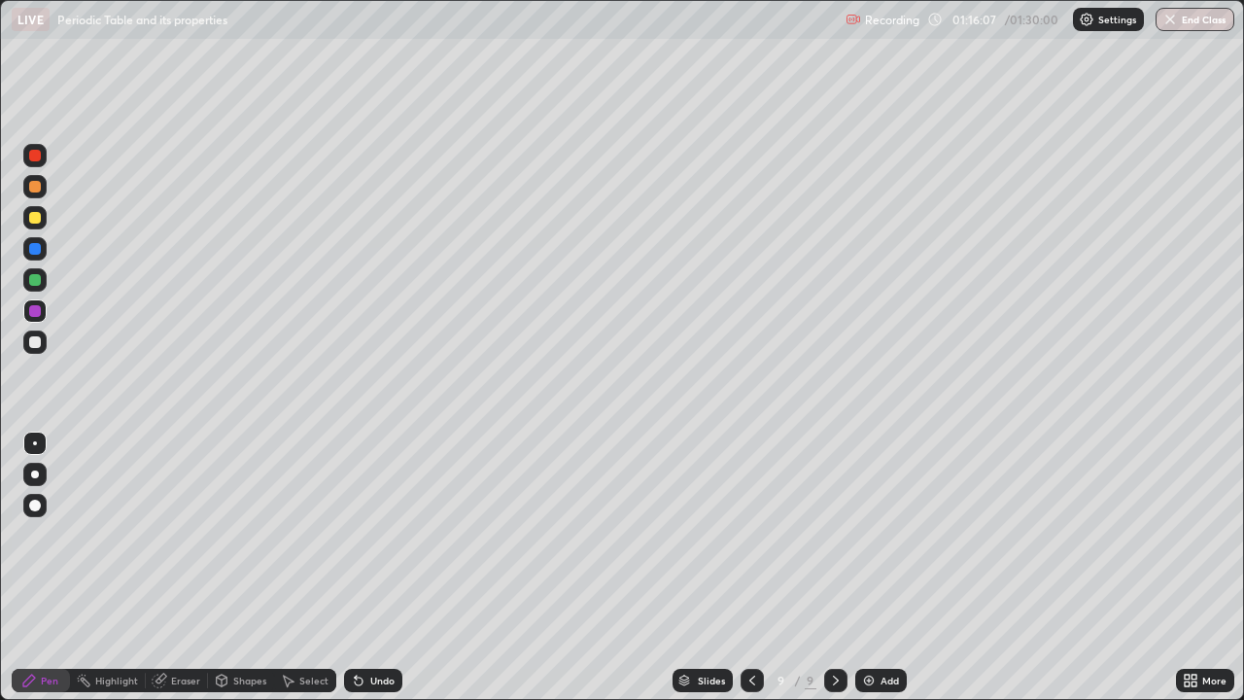
click at [41, 349] on div at bounding box center [34, 341] width 23 height 23
click at [876, 567] on div "Add" at bounding box center [881, 680] width 52 height 23
click at [29, 156] on div at bounding box center [35, 156] width 12 height 12
click at [377, 567] on div "Undo" at bounding box center [382, 680] width 24 height 10
click at [383, 567] on div "Undo" at bounding box center [382, 680] width 24 height 10
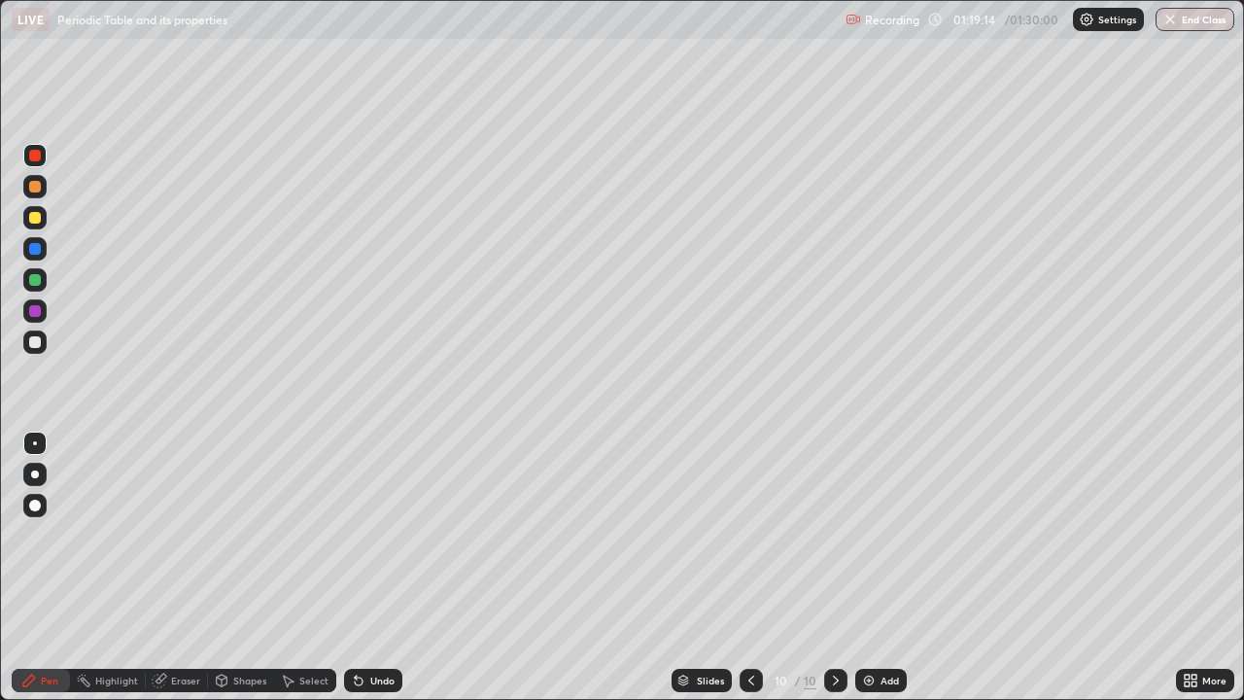
click at [385, 567] on div "Undo" at bounding box center [373, 680] width 58 height 23
click at [29, 191] on div at bounding box center [34, 186] width 23 height 23
click at [35, 309] on div at bounding box center [35, 311] width 12 height 12
click at [748, 567] on div at bounding box center [750, 680] width 23 height 39
click at [836, 567] on icon at bounding box center [836, 680] width 16 height 16
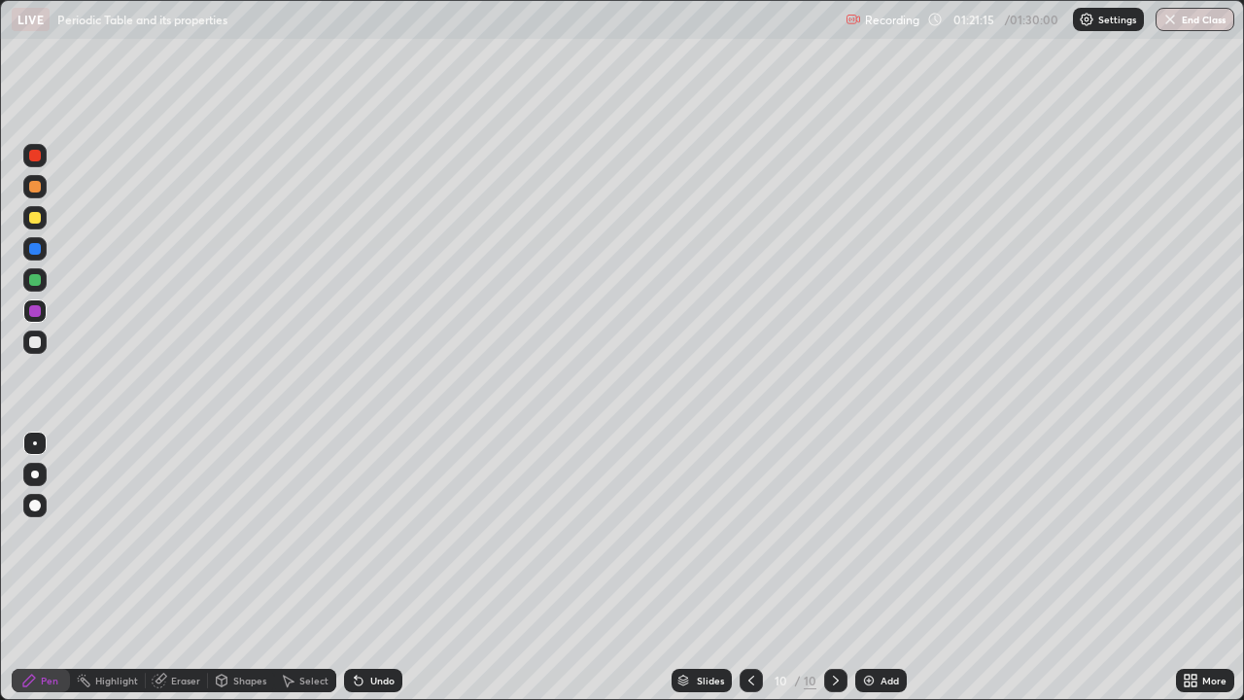
click at [0, 3] on div "LIVE Periodic Table and its properties Recording 01:21:15 / 01:30:00 Settings E…" at bounding box center [622, 19] width 1244 height 39
click at [32, 343] on div at bounding box center [35, 342] width 12 height 12
click at [381, 567] on div "Undo" at bounding box center [382, 680] width 24 height 10
click at [383, 567] on div "Undo" at bounding box center [382, 680] width 24 height 10
click at [385, 567] on div "Undo" at bounding box center [382, 680] width 24 height 10
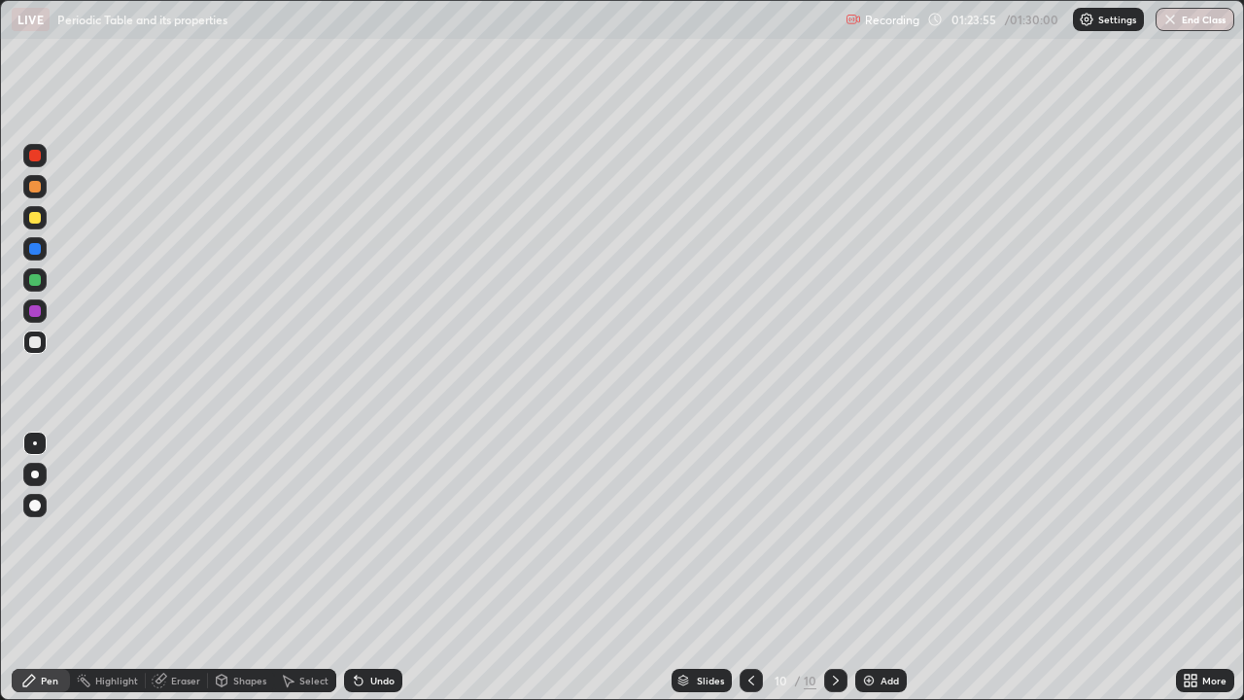
click at [391, 567] on div "Undo" at bounding box center [382, 680] width 24 height 10
click at [158, 567] on icon at bounding box center [160, 678] width 11 height 10
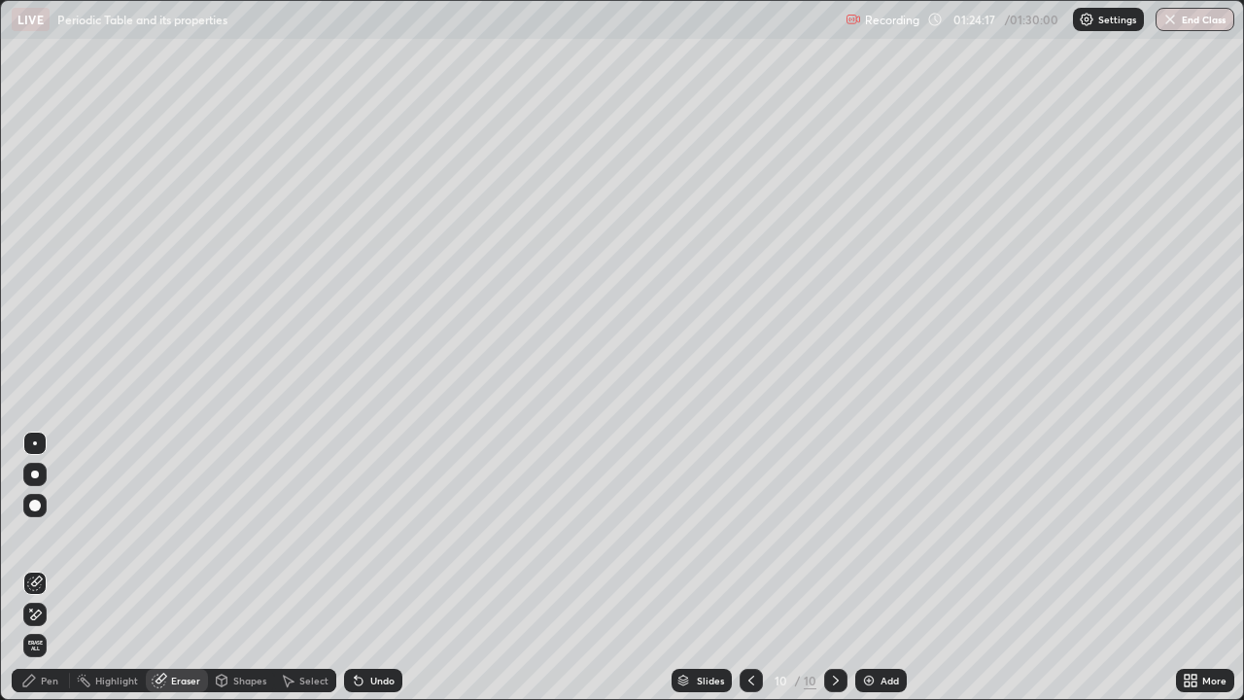
click at [38, 567] on div "Pen" at bounding box center [41, 680] width 58 height 23
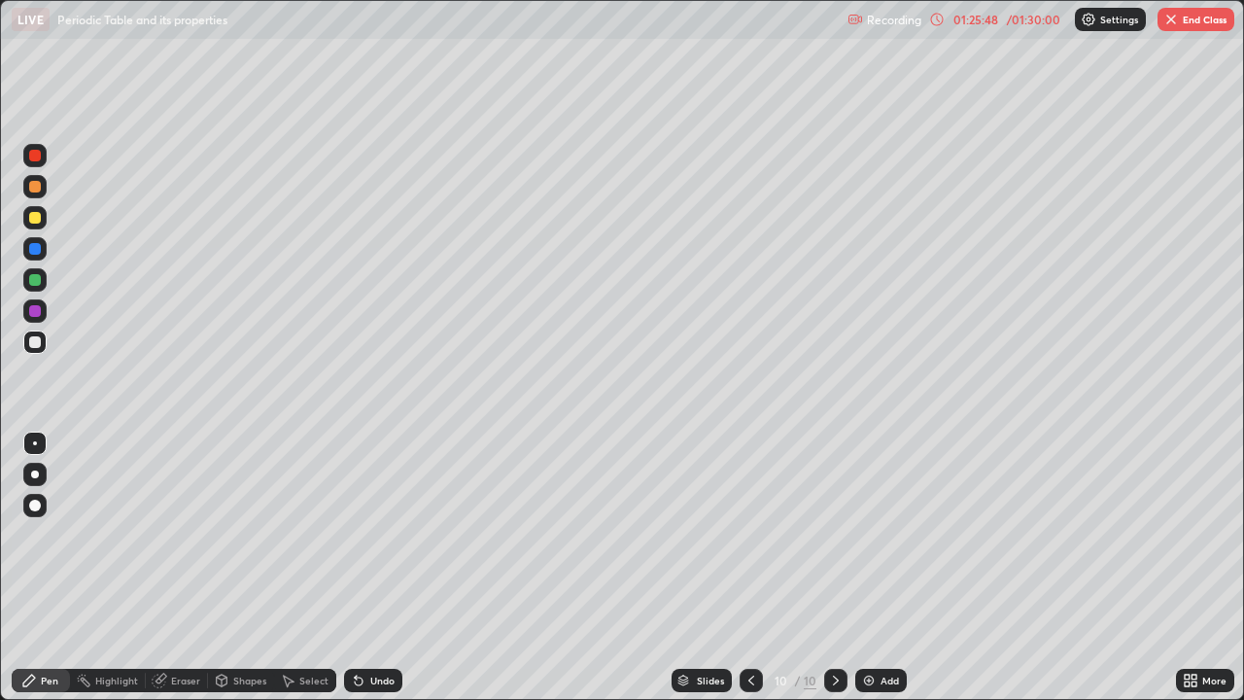
click at [1210, 17] on button "End Class" at bounding box center [1195, 19] width 77 height 23
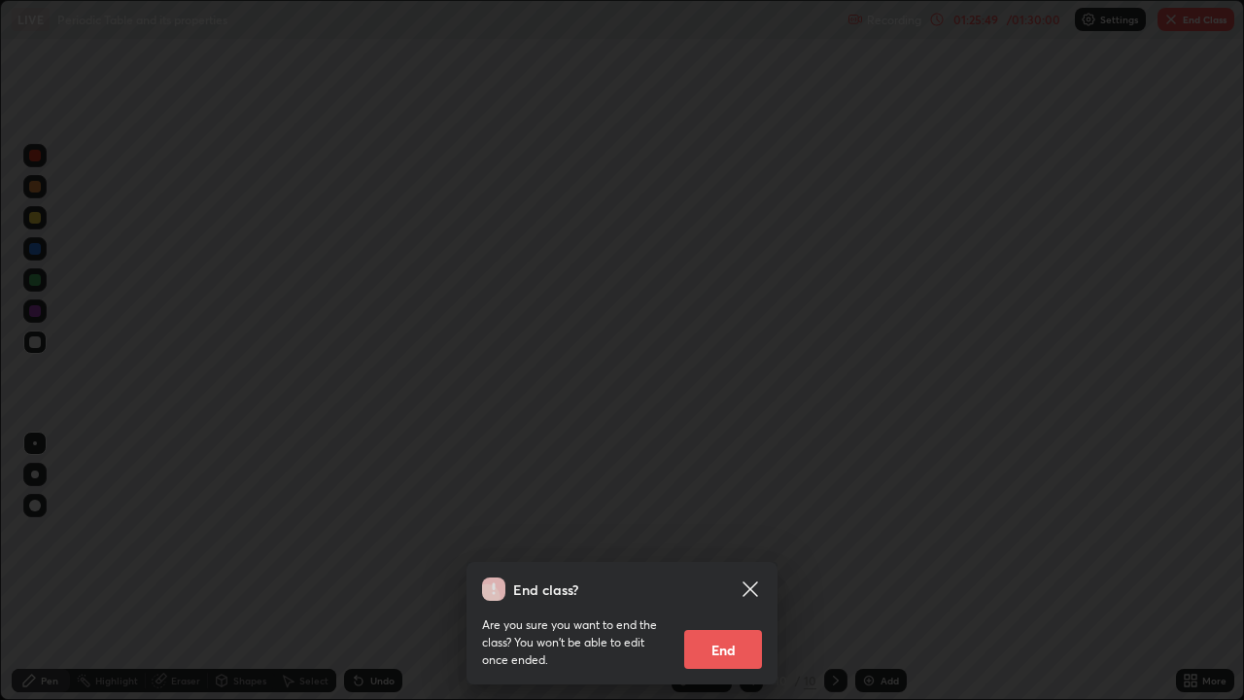
click at [734, 567] on button "End" at bounding box center [723, 649] width 78 height 39
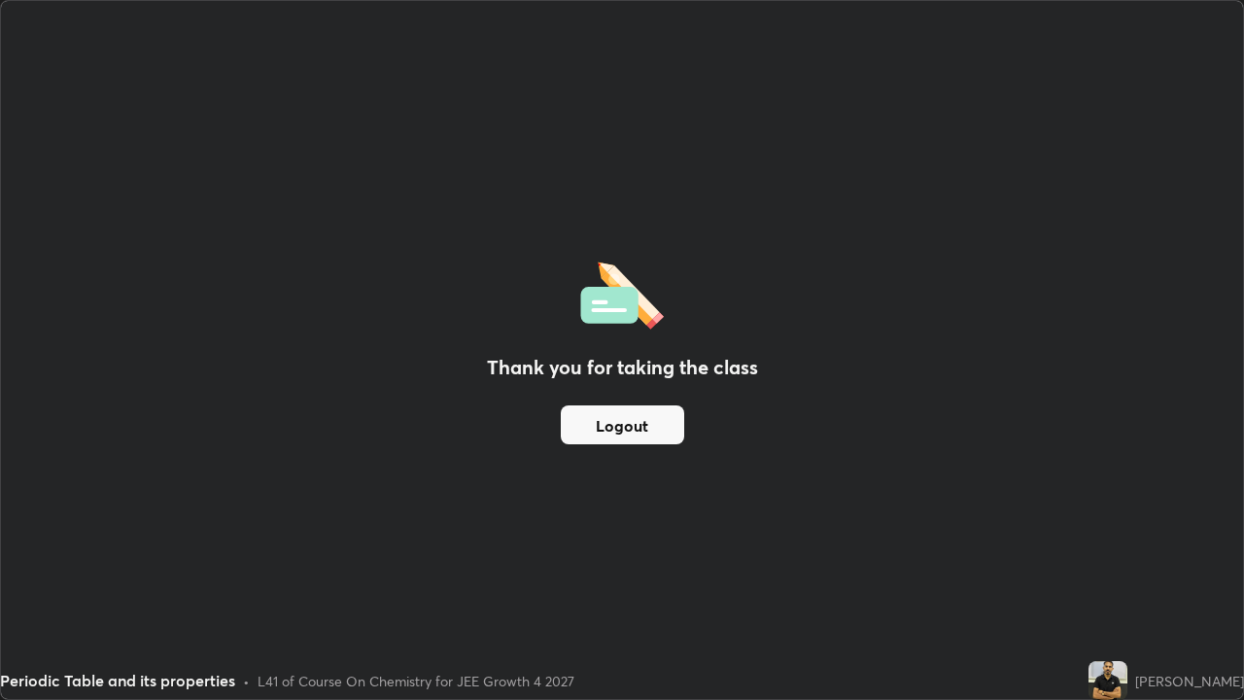
click at [614, 413] on button "Logout" at bounding box center [622, 424] width 123 height 39
